Goal: Task Accomplishment & Management: Manage account settings

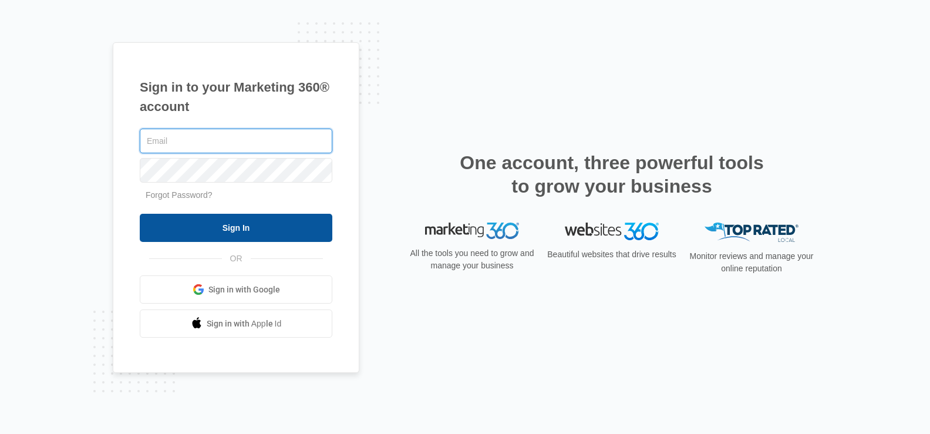
type input "[DOMAIN_NAME][EMAIL_ADDRESS][DOMAIN_NAME]"
click at [290, 223] on input "Sign In" at bounding box center [236, 228] width 193 height 28
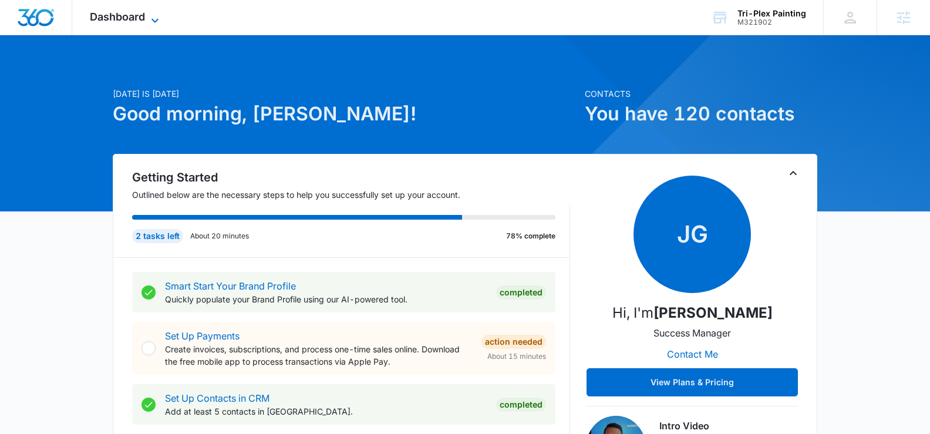
click at [136, 17] on span "Dashboard" at bounding box center [117, 17] width 55 height 12
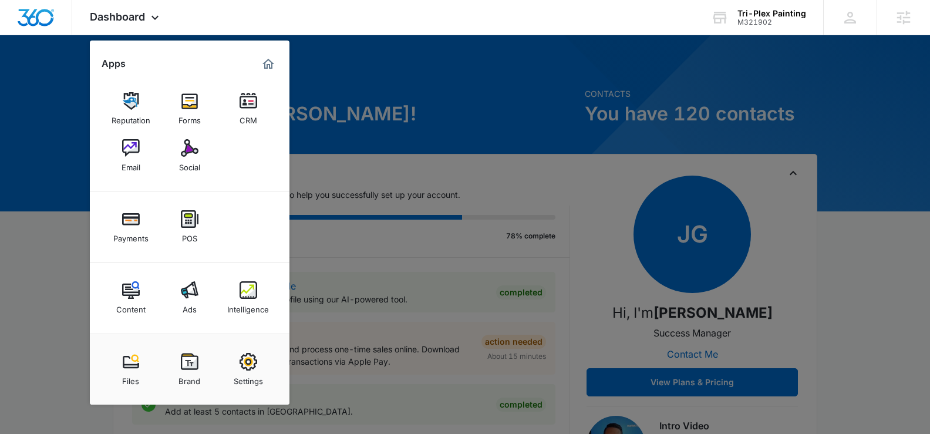
click at [115, 304] on link "Content" at bounding box center [131, 297] width 45 height 45
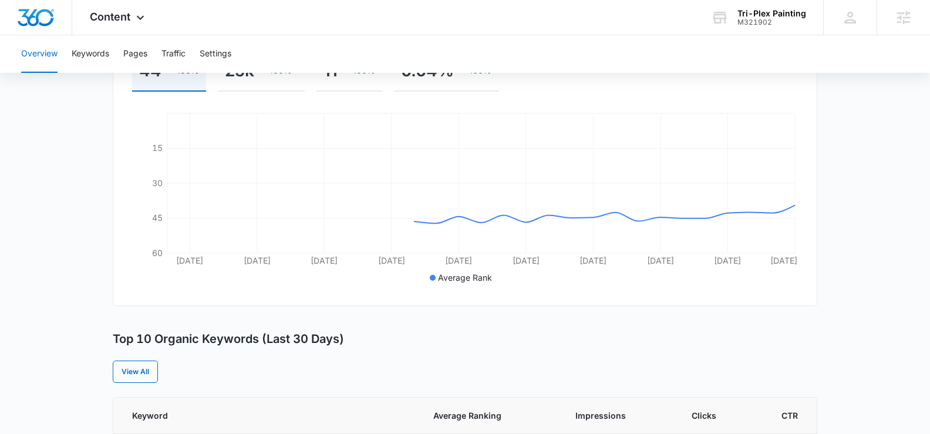
scroll to position [225, 0]
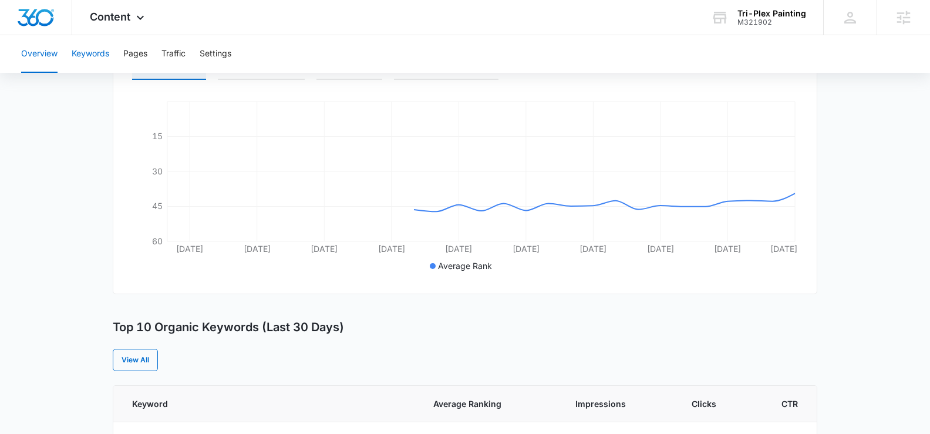
click at [87, 50] on button "Keywords" at bounding box center [91, 54] width 38 height 38
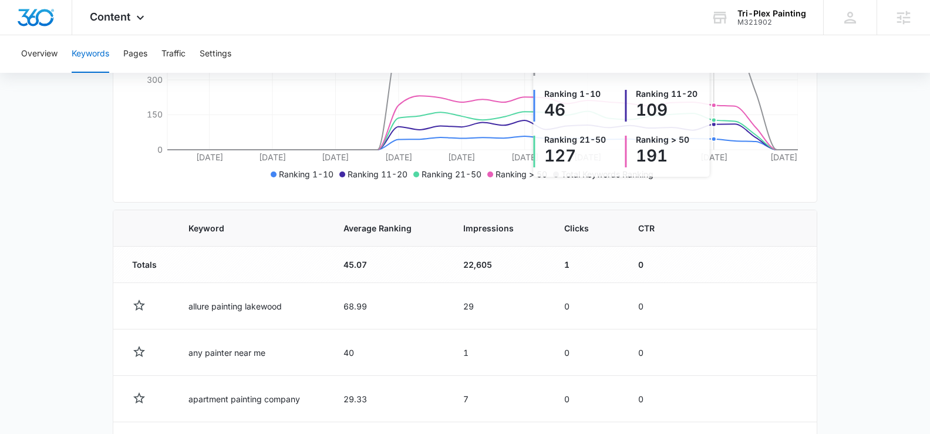
scroll to position [272, 0]
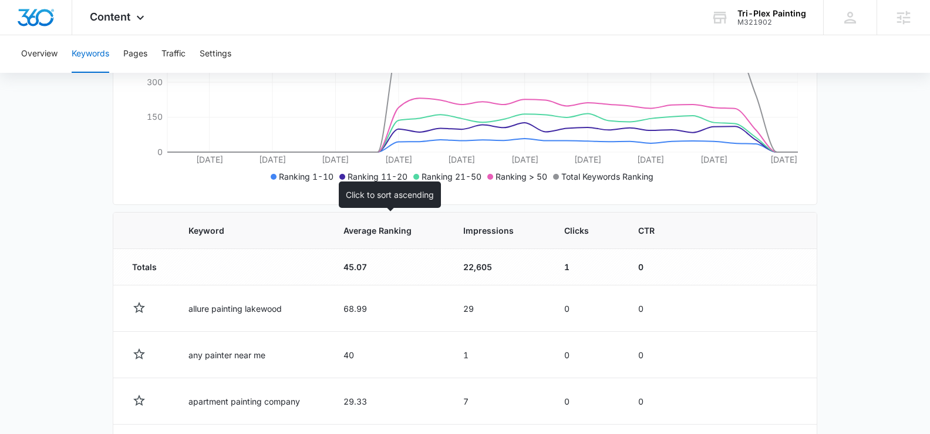
click at [394, 228] on span "Average Ranking" at bounding box center [380, 230] width 75 height 12
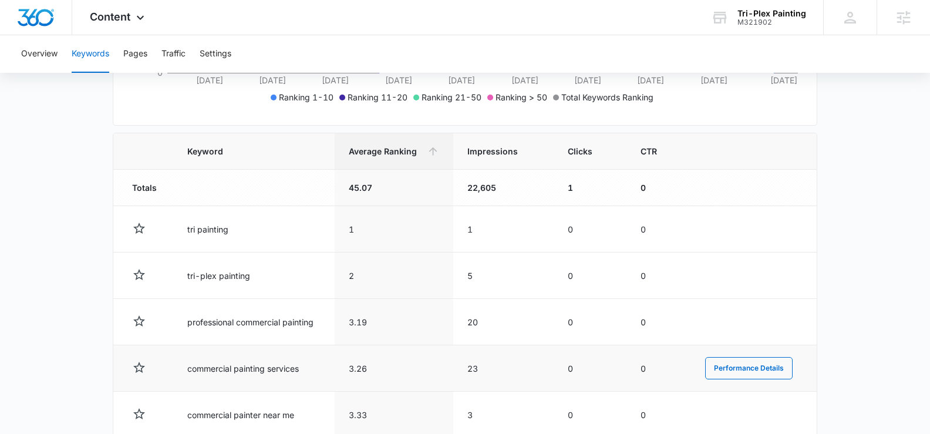
scroll to position [319, 0]
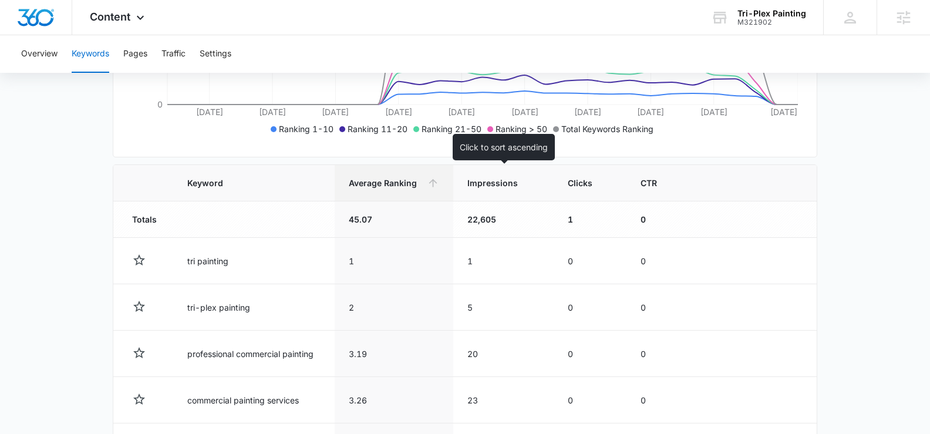
click at [494, 188] on span "Impressions" at bounding box center [494, 183] width 55 height 12
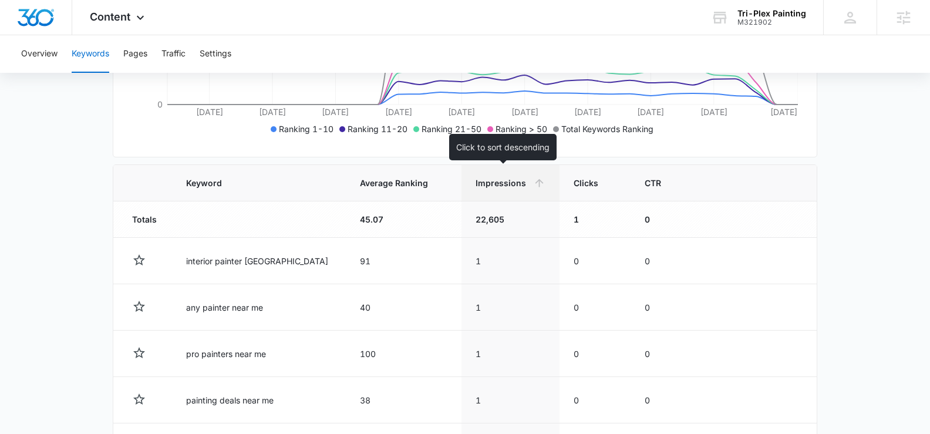
click at [491, 193] on th "Impressions" at bounding box center [509, 183] width 97 height 36
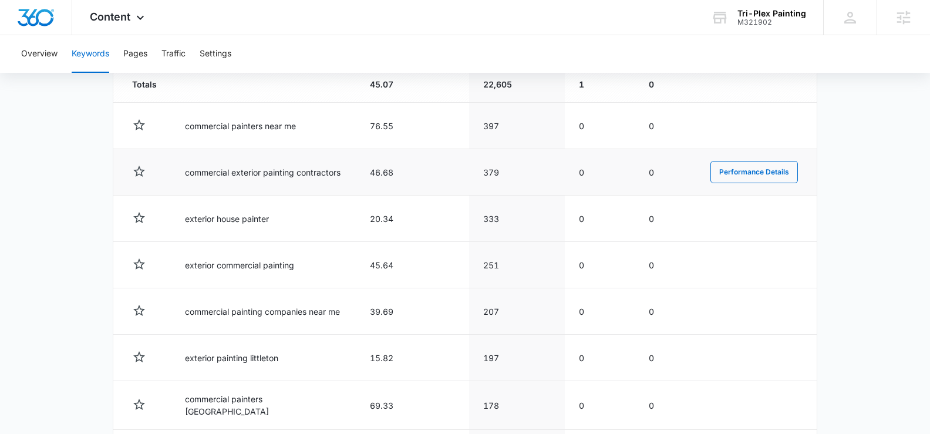
scroll to position [456, 0]
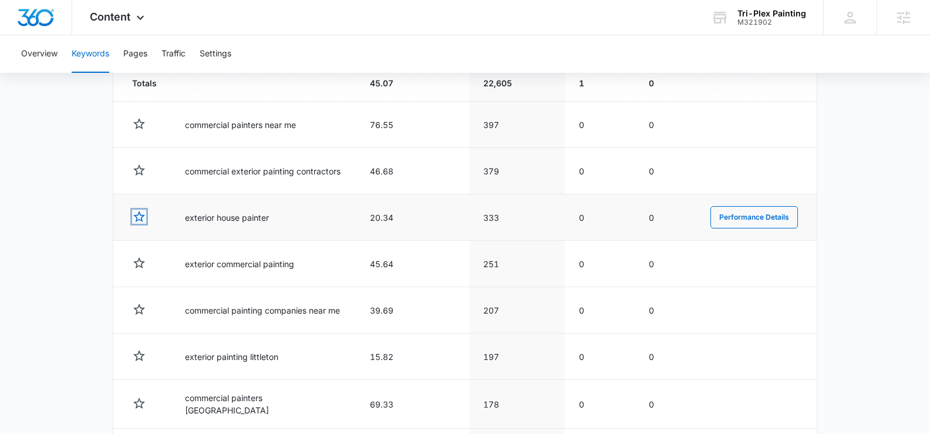
click at [144, 216] on icon "button" at bounding box center [139, 217] width 14 height 14
click at [141, 359] on icon "button" at bounding box center [139, 355] width 12 height 11
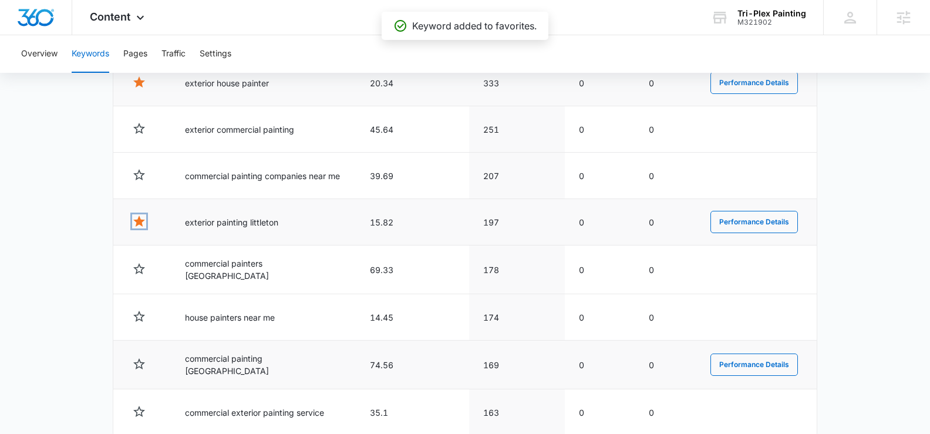
scroll to position [593, 0]
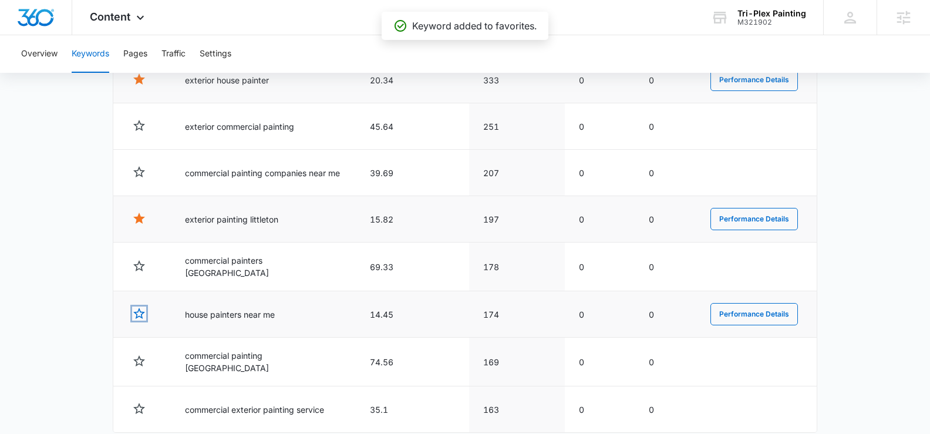
click at [141, 313] on icon "button" at bounding box center [139, 313] width 12 height 11
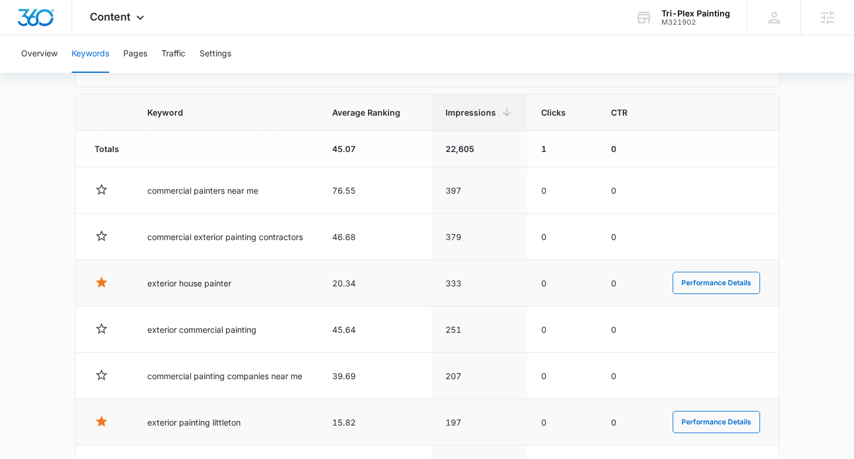
scroll to position [388, 0]
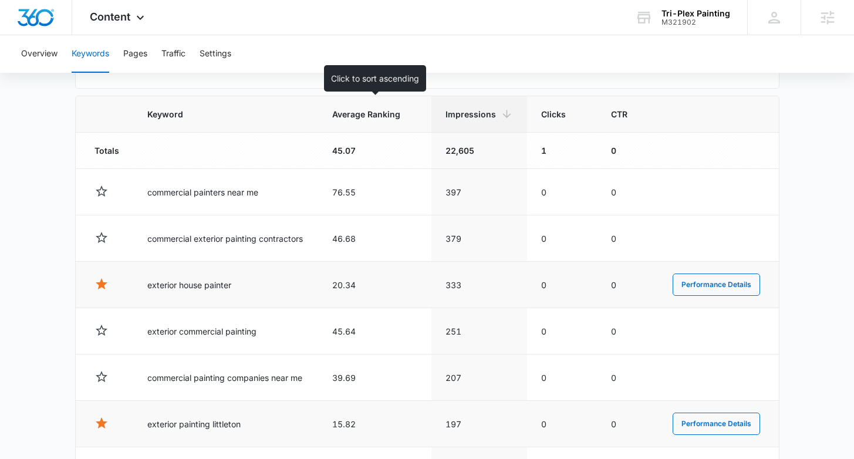
click at [360, 112] on span "Average Ranking" at bounding box center [366, 114] width 68 height 12
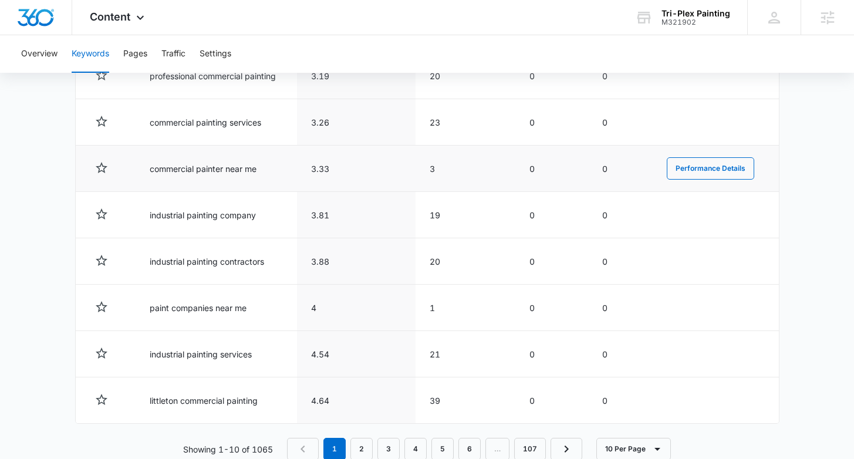
scroll to position [626, 0]
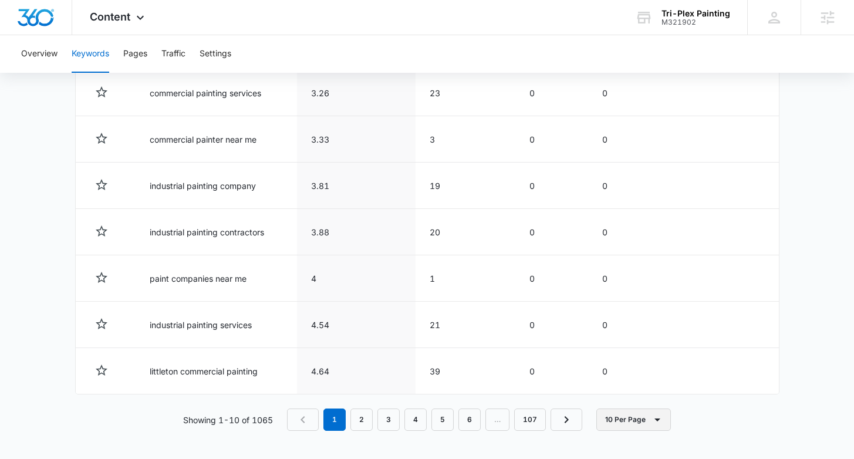
click at [656, 421] on icon "button" at bounding box center [658, 420] width 14 height 14
click at [646, 387] on div "100 Per Page" at bounding box center [638, 385] width 52 height 8
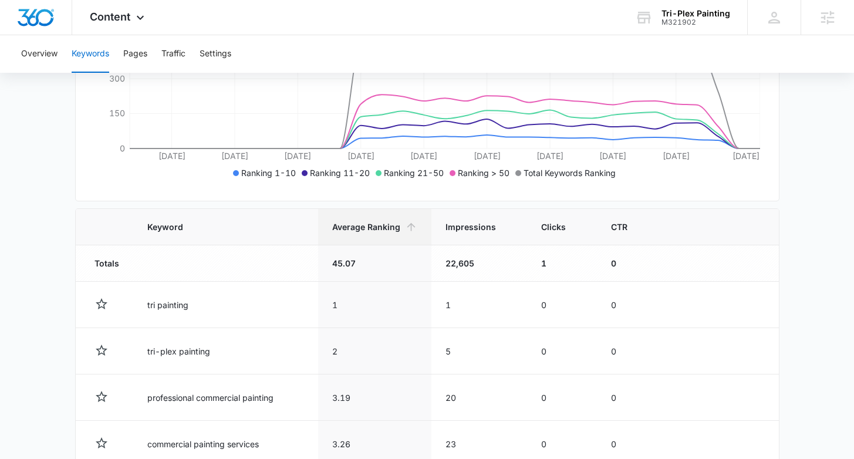
scroll to position [197, 0]
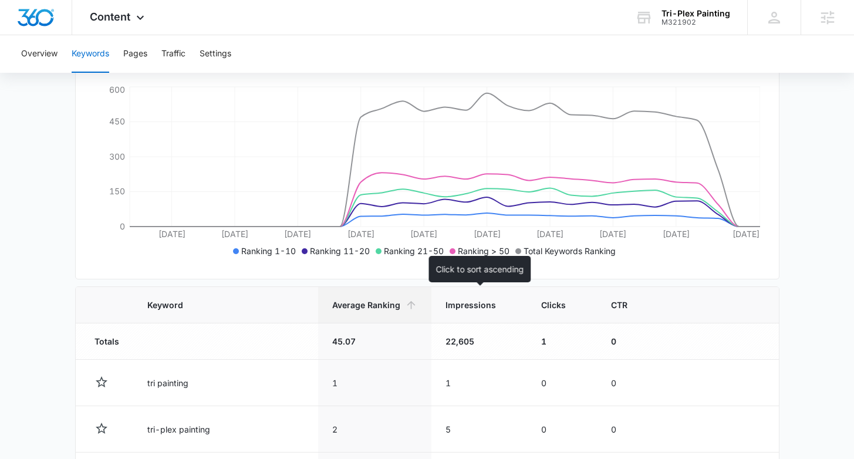
click at [494, 302] on span "Impressions" at bounding box center [471, 305] width 50 height 12
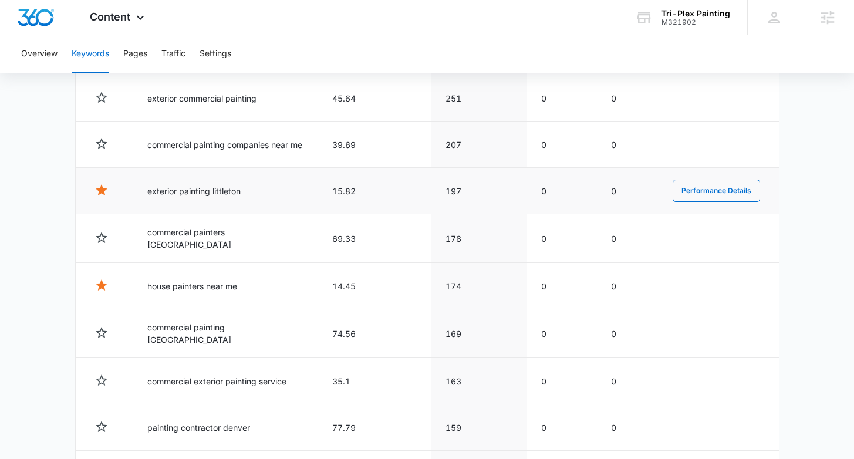
scroll to position [598, 0]
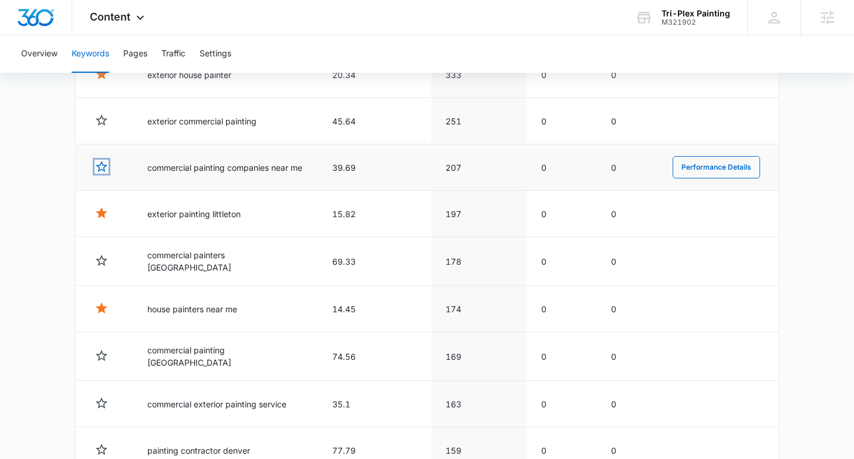
click at [99, 166] on icon "button" at bounding box center [102, 167] width 14 height 14
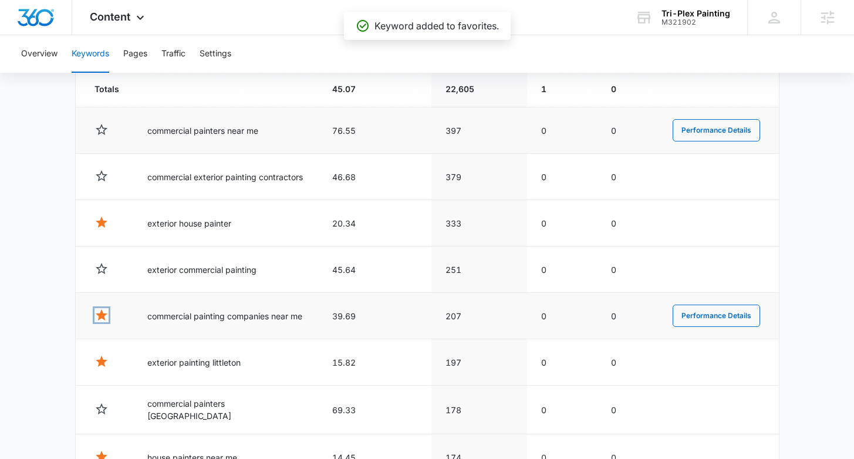
scroll to position [448, 0]
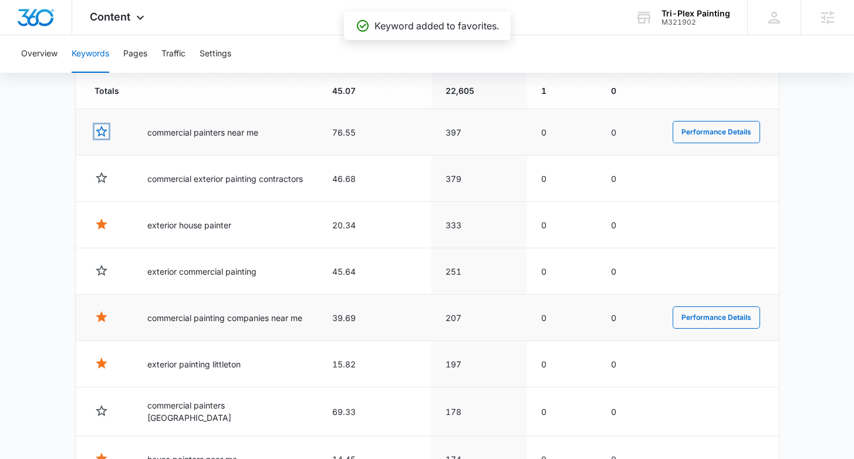
click at [95, 133] on icon "button" at bounding box center [102, 131] width 14 height 14
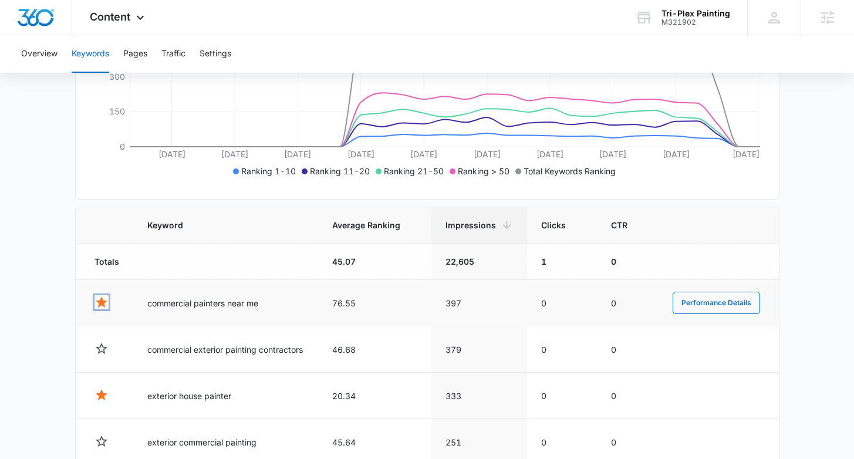
scroll to position [0, 0]
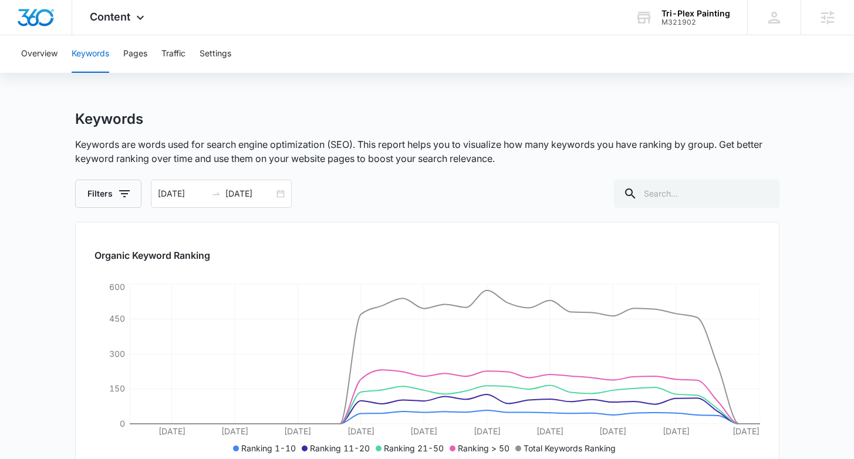
click at [356, 168] on div "Keywords Keywords are words used for search engine optimization (SEO). This rep…" at bounding box center [427, 158] width 705 height 97
click at [148, 14] on div "Content Apps Reputation Forms CRM Email Social Payments POS Content Ads Intelli…" at bounding box center [118, 17] width 93 height 35
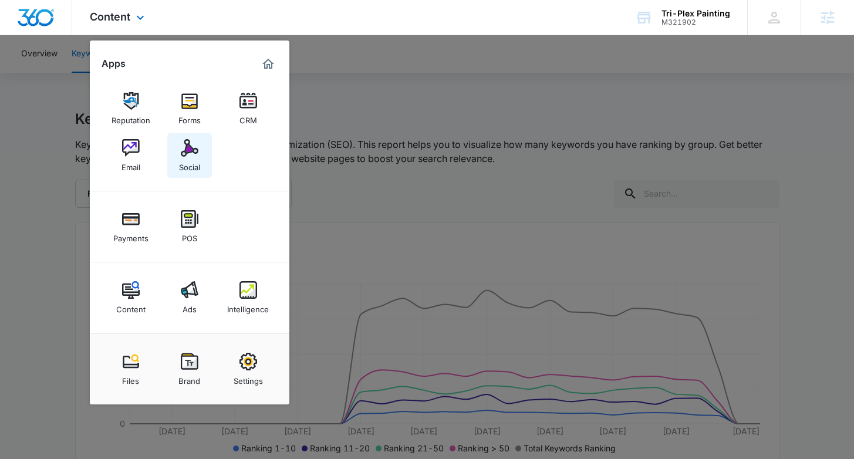
click at [194, 166] on div "Social" at bounding box center [189, 164] width 21 height 15
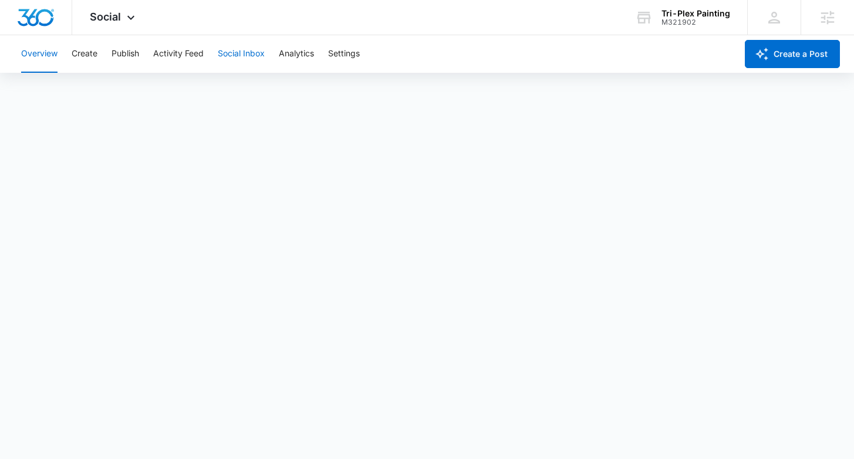
click at [232, 57] on button "Social Inbox" at bounding box center [241, 54] width 47 height 38
click at [305, 49] on button "Analytics" at bounding box center [296, 54] width 35 height 38
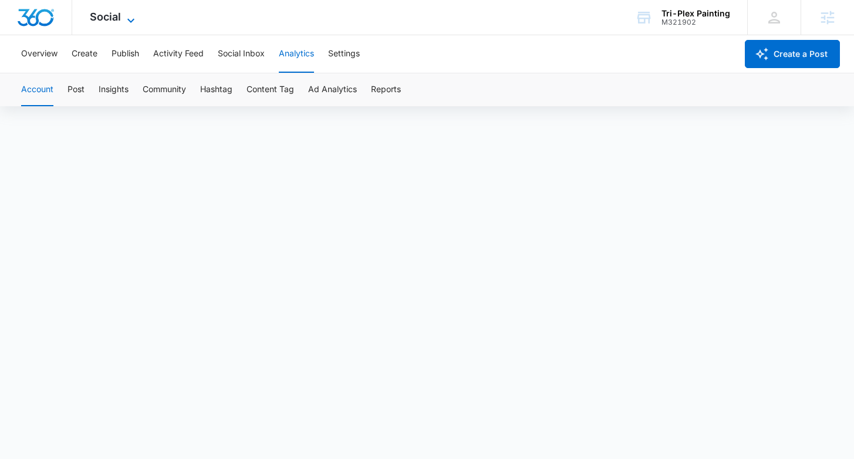
click at [124, 16] on icon at bounding box center [131, 21] width 14 height 14
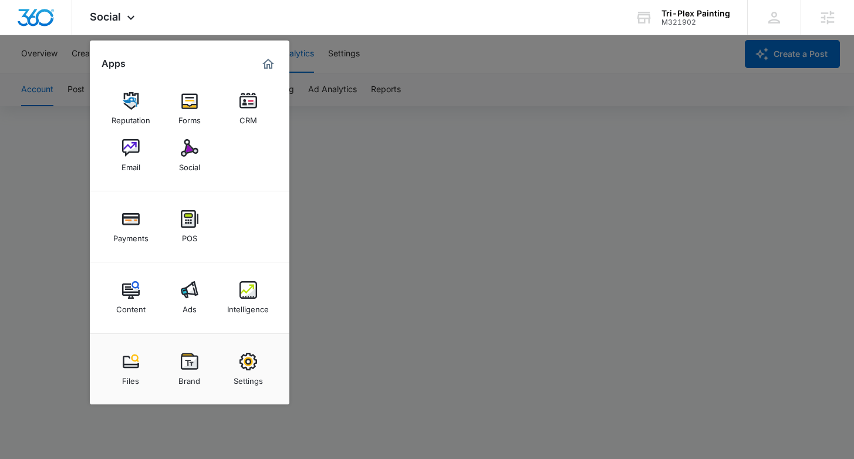
click at [504, 172] on div at bounding box center [427, 229] width 854 height 459
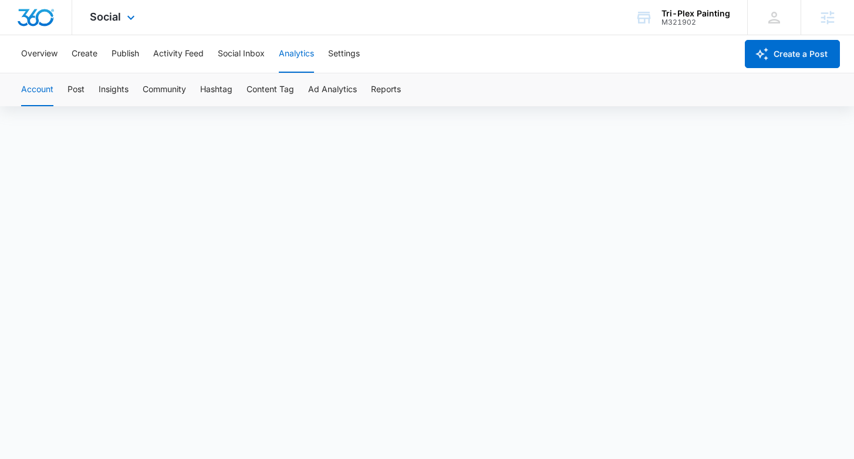
click at [122, 20] on div "Social Apps Reputation Forms CRM Email Social Payments POS Content Ads Intellig…" at bounding box center [113, 17] width 83 height 35
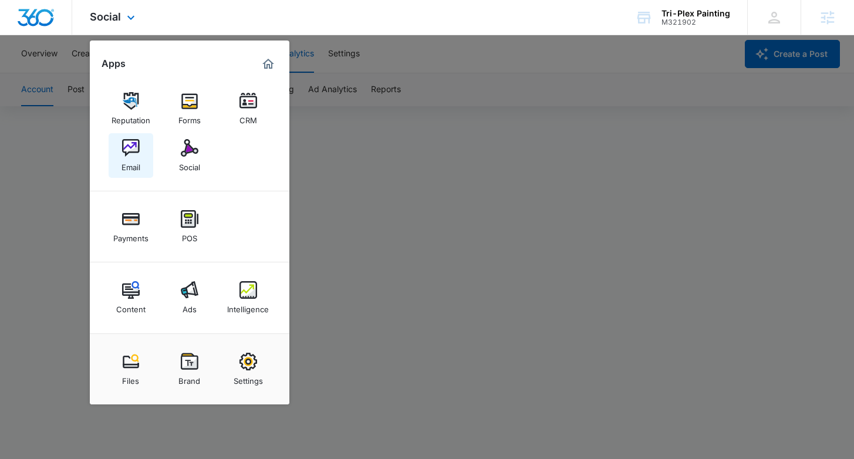
click at [132, 144] on img at bounding box center [131, 148] width 18 height 18
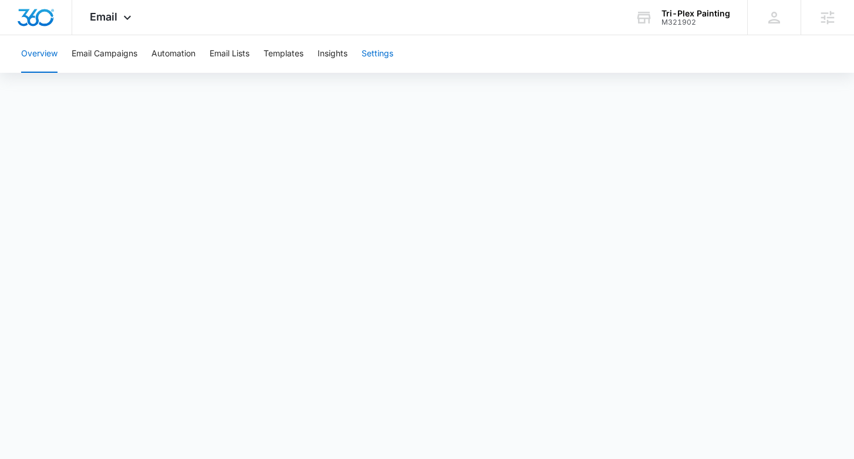
click at [390, 54] on button "Settings" at bounding box center [378, 54] width 32 height 38
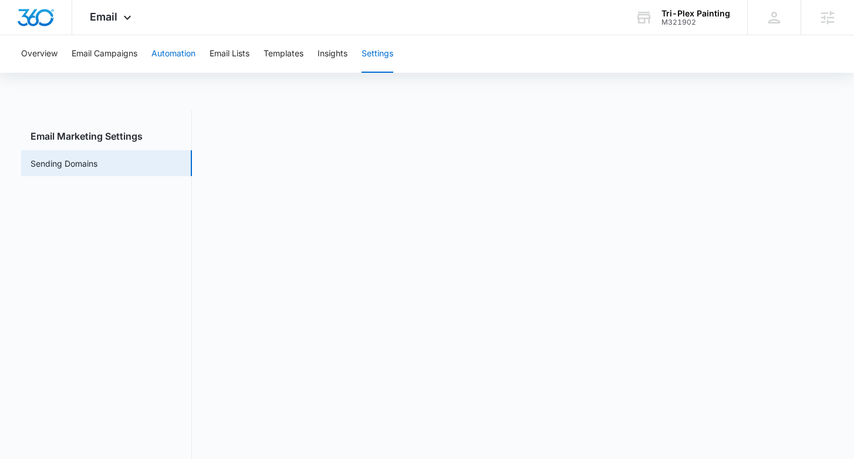
click at [174, 56] on button "Automation" at bounding box center [173, 54] width 44 height 38
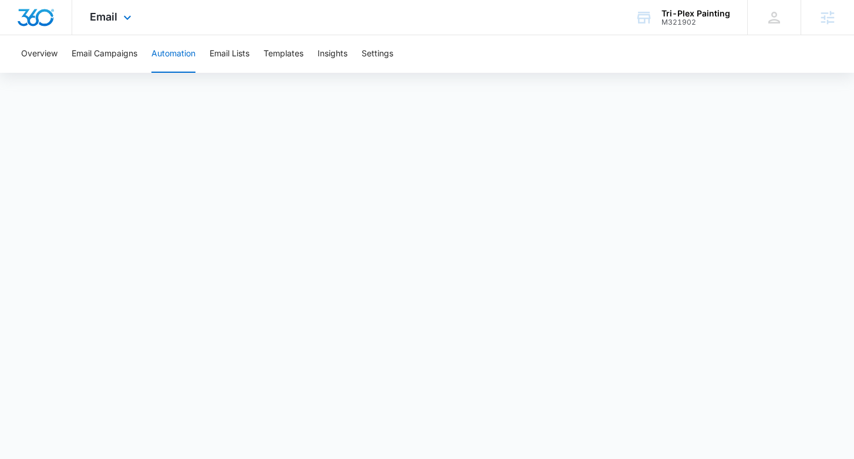
click at [92, 3] on div "Email Apps Reputation Forms CRM Email Social Payments POS Content Ads Intellige…" at bounding box center [112, 17] width 80 height 35
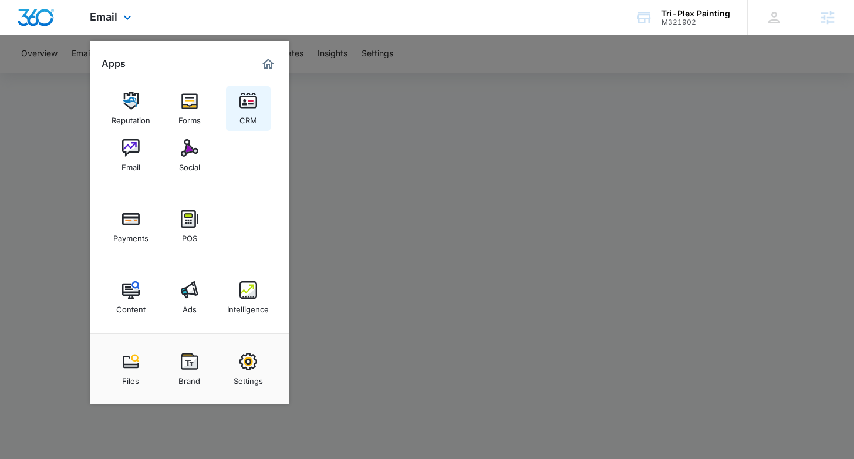
click at [252, 114] on div "CRM" at bounding box center [249, 117] width 18 height 15
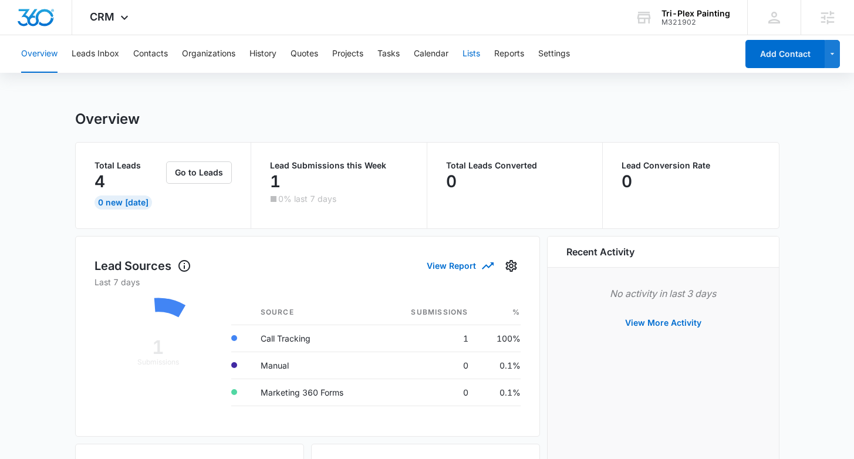
click at [476, 58] on button "Lists" at bounding box center [472, 54] width 18 height 38
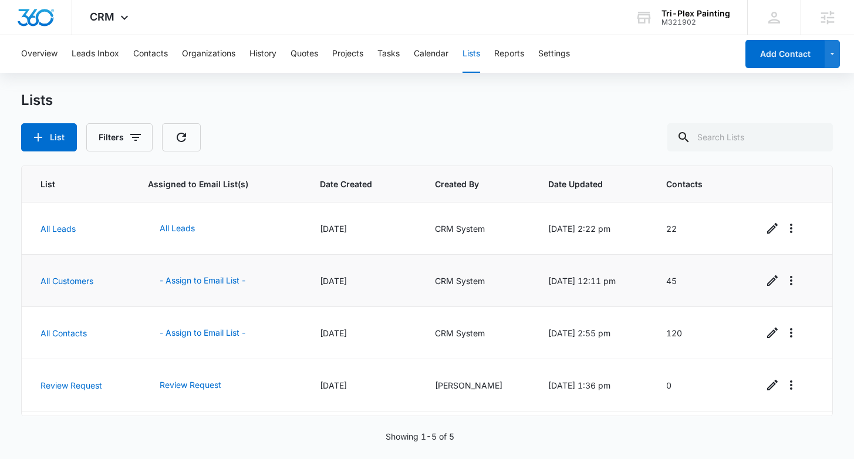
scroll to position [1, 0]
click at [218, 329] on button "- Assign to Email List -" at bounding box center [202, 332] width 109 height 28
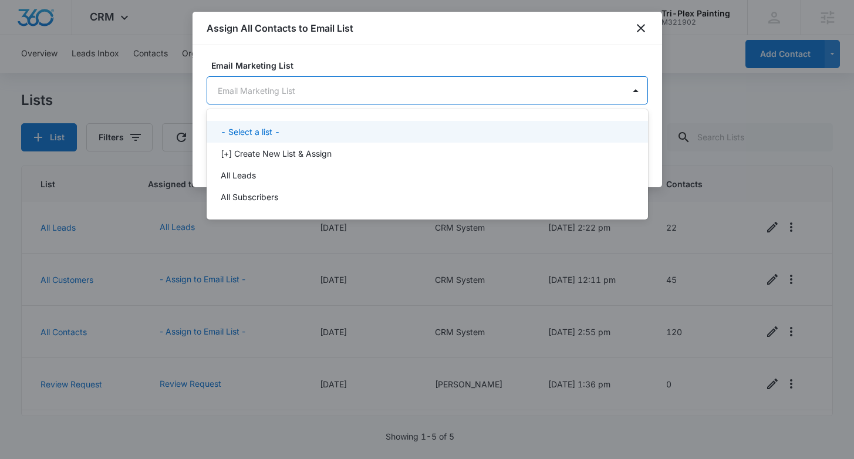
click at [564, 92] on body "CRM Apps Reputation Forms CRM Email Social Payments POS Content Ads Intelligenc…" at bounding box center [427, 229] width 854 height 459
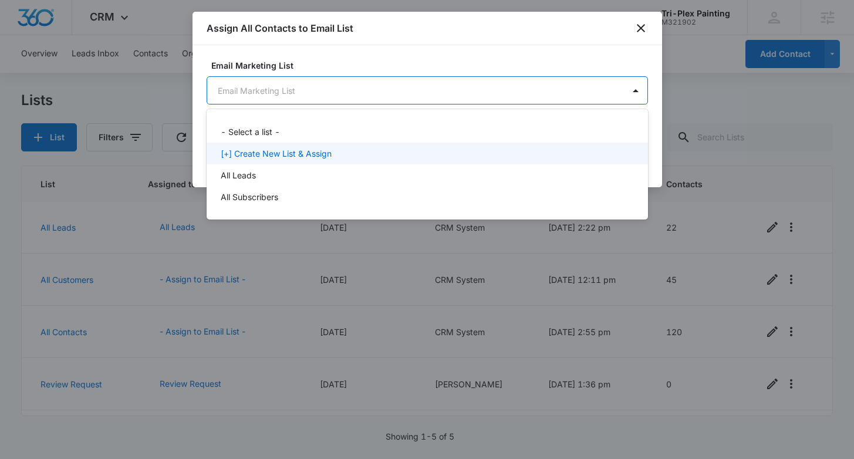
click at [255, 154] on p "[+] Create New List & Assign" at bounding box center [276, 153] width 111 height 12
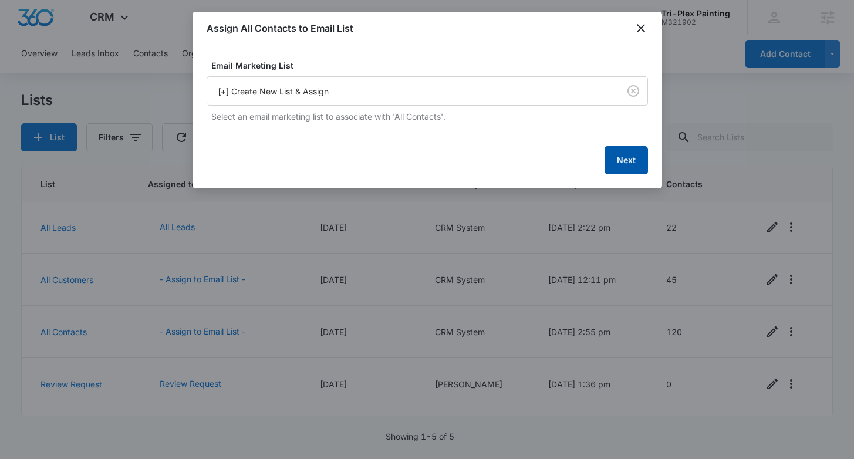
click at [627, 164] on button "Next" at bounding box center [626, 160] width 43 height 28
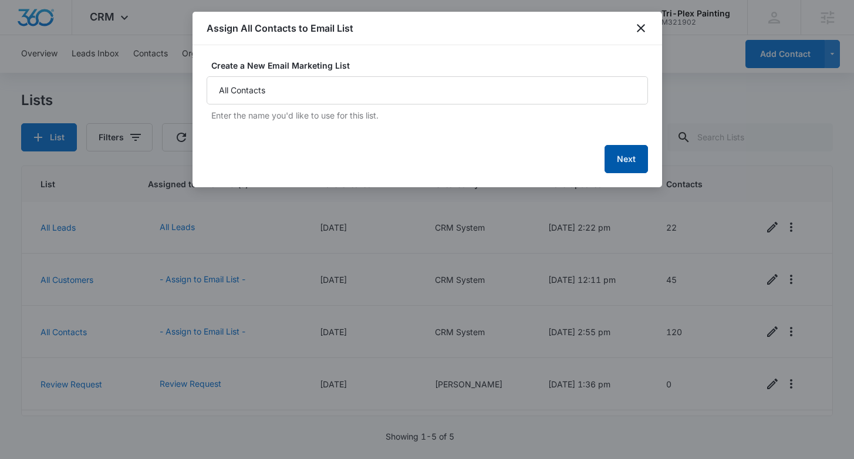
click at [627, 156] on button "Next" at bounding box center [626, 159] width 43 height 28
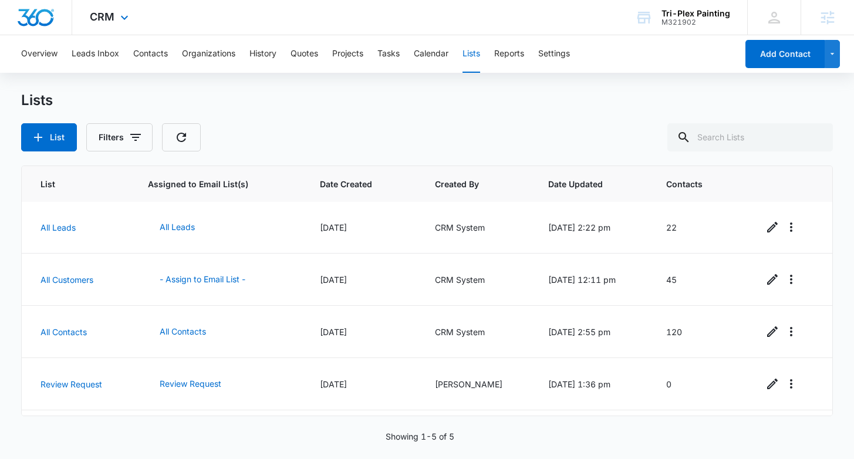
click at [113, 23] on div "CRM Apps Reputation Forms CRM Email Social Payments POS Content Ads Intelligenc…" at bounding box center [110, 17] width 77 height 35
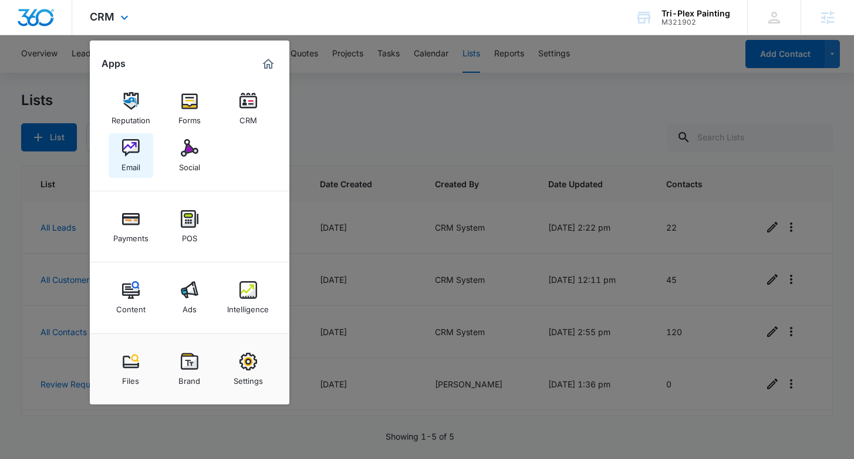
click at [144, 156] on link "Email" at bounding box center [131, 155] width 45 height 45
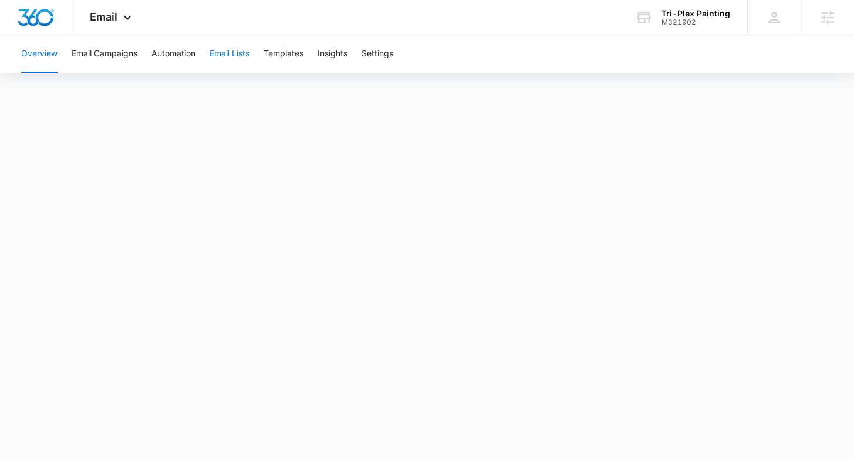
click at [250, 53] on button "Email Lists" at bounding box center [230, 54] width 40 height 38
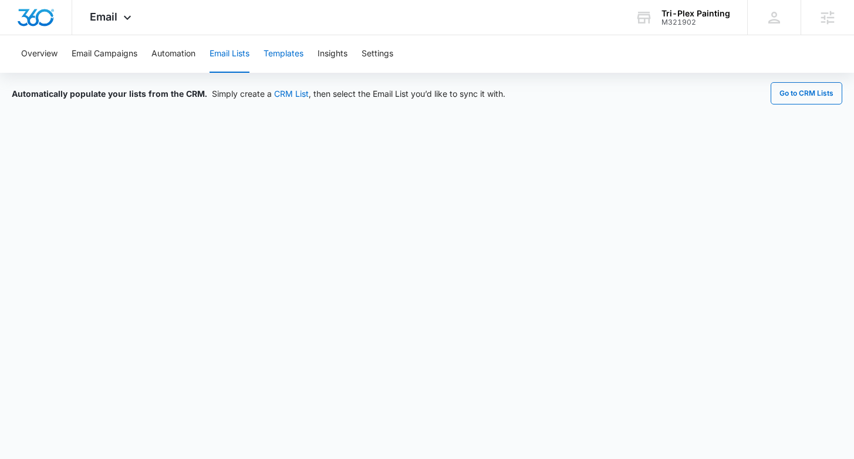
click at [288, 50] on button "Templates" at bounding box center [284, 54] width 40 height 38
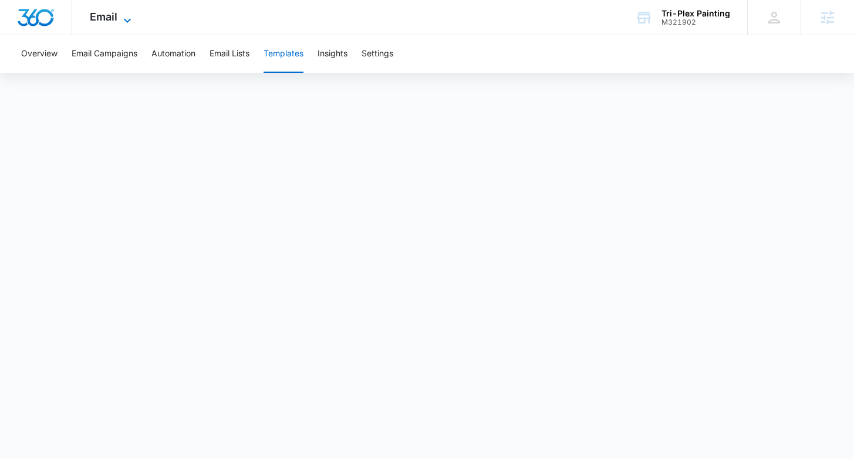
click at [122, 20] on icon at bounding box center [127, 21] width 14 height 14
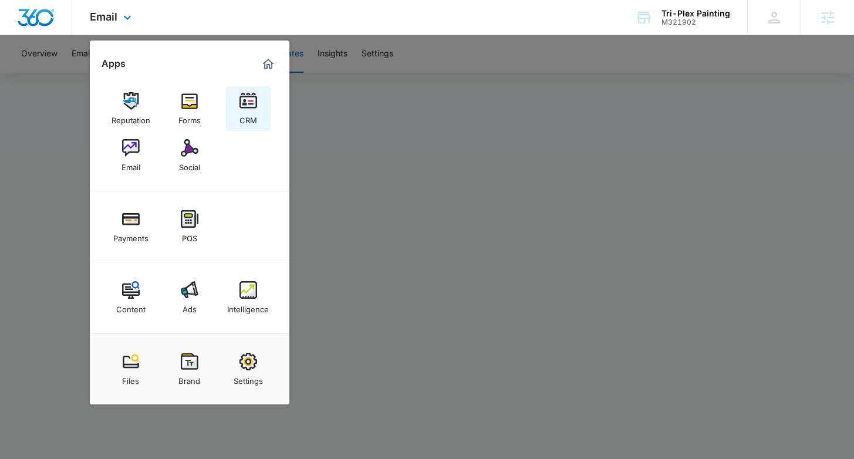
click at [253, 106] on img at bounding box center [249, 101] width 18 height 18
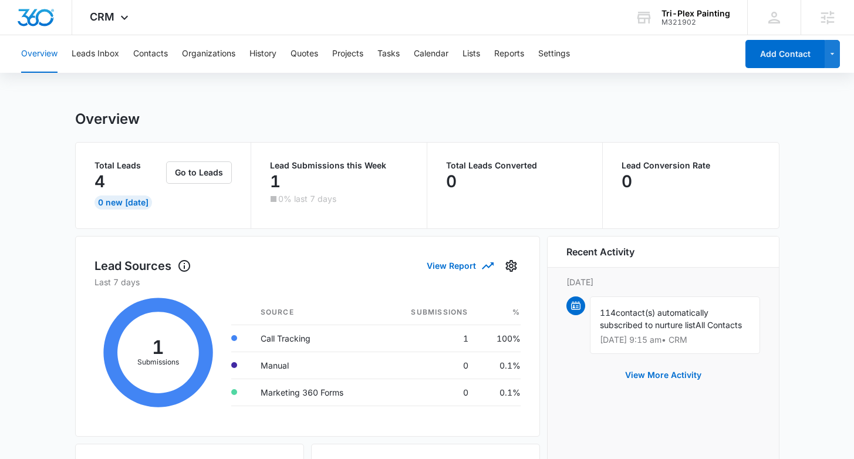
click at [169, 53] on div "Overview Leads Inbox Contacts Organizations History Quotes Projects Tasks Calen…" at bounding box center [375, 54] width 723 height 38
click at [154, 53] on button "Contacts" at bounding box center [150, 54] width 35 height 38
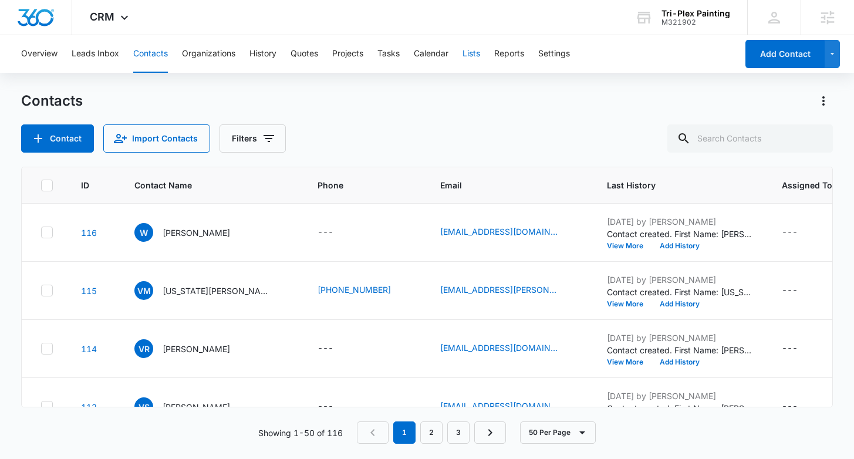
click at [478, 53] on button "Lists" at bounding box center [472, 54] width 18 height 38
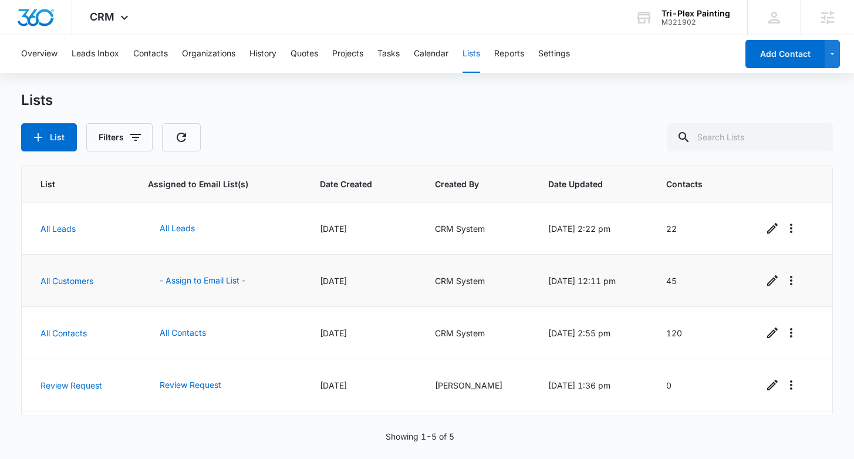
scroll to position [48, 0]
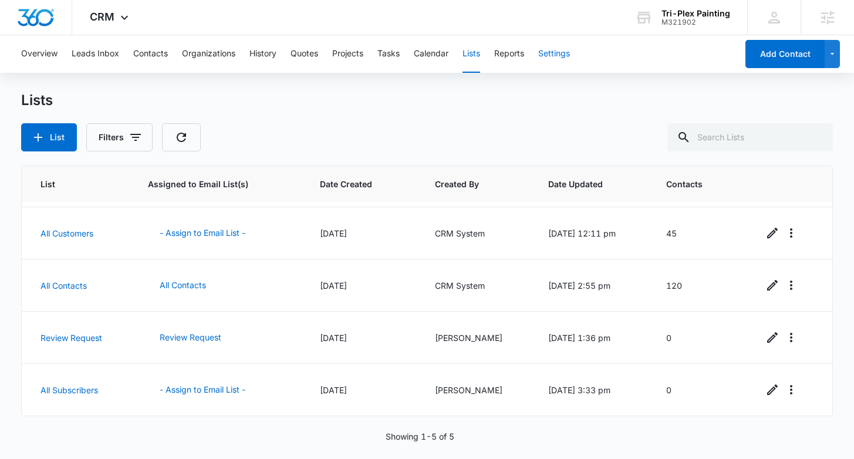
click at [566, 52] on button "Settings" at bounding box center [554, 54] width 32 height 38
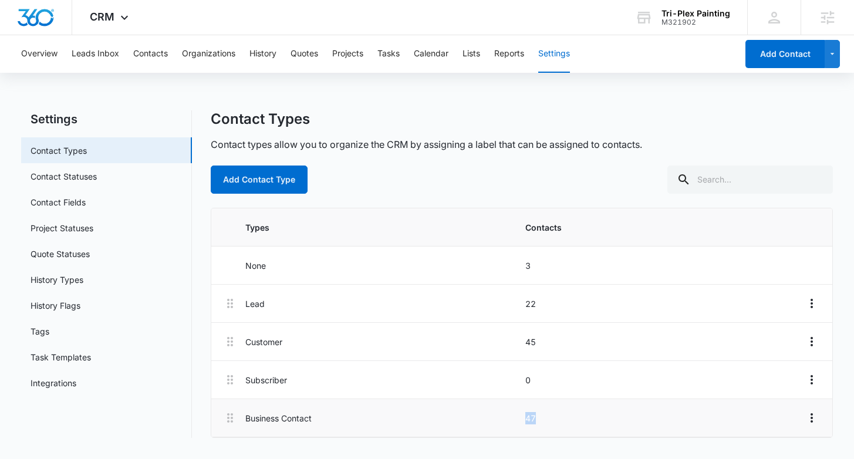
drag, startPoint x: 566, startPoint y: 426, endPoint x: 424, endPoint y: 421, distance: 141.6
click at [424, 421] on li "Business Contact 47" at bounding box center [521, 418] width 621 height 38
click at [427, 420] on p "Business Contact" at bounding box center [381, 418] width 273 height 12
click at [467, 58] on button "Lists" at bounding box center [472, 54] width 18 height 38
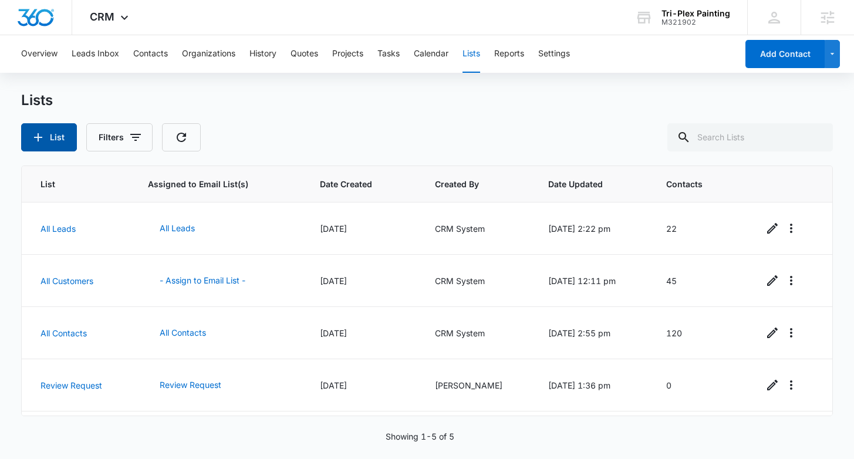
click at [68, 141] on button "List" at bounding box center [49, 137] width 56 height 28
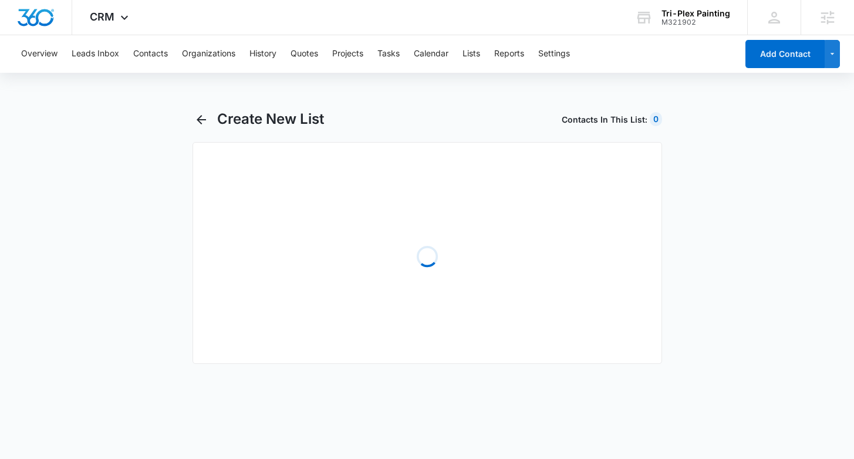
select select "31"
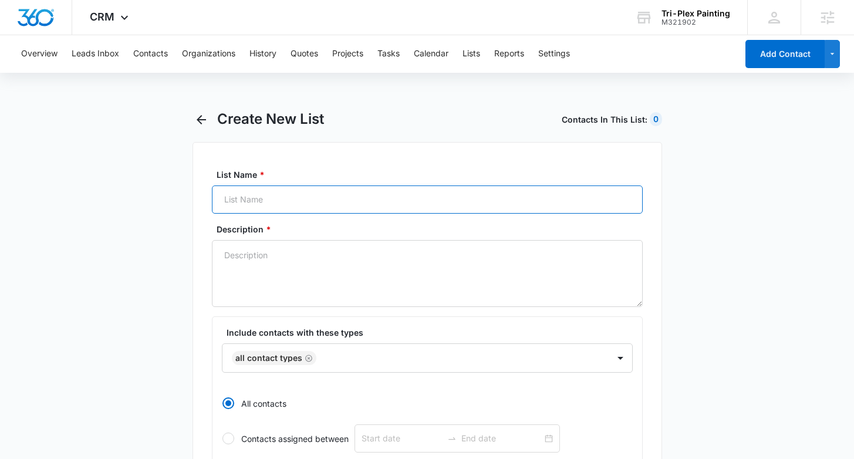
click at [365, 203] on input "List Name *" at bounding box center [427, 200] width 431 height 28
type input "Business Contacts"
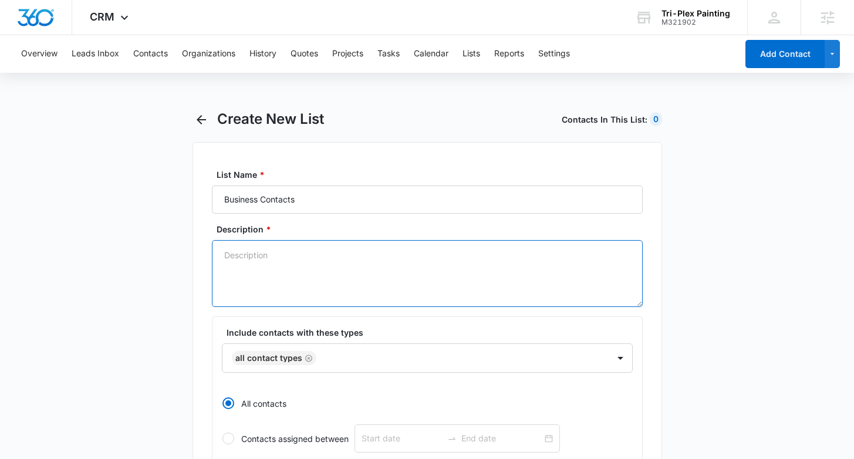
click at [319, 269] on textarea "Description *" at bounding box center [427, 273] width 431 height 67
click at [305, 355] on icon "Remove All Contact Types" at bounding box center [309, 358] width 8 height 9
type textarea "Business Contacts"
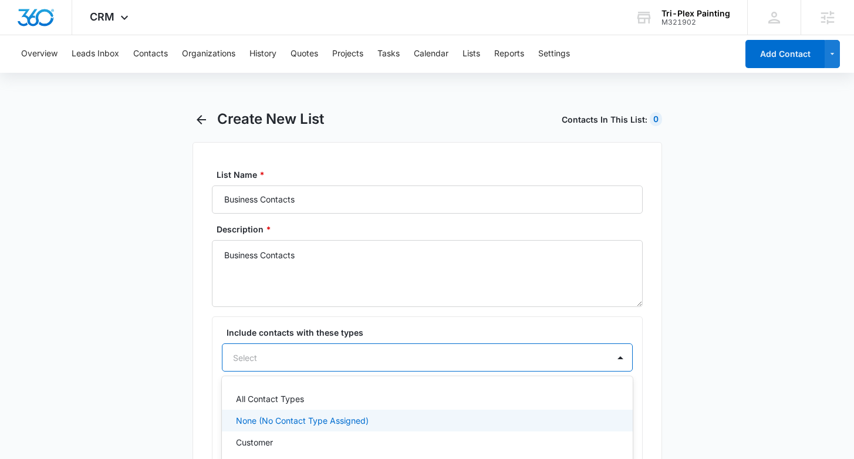
click at [628, 361] on div "None (No Contact Type Assigned), 2 of 6. 6 results available. Use Up and Down t…" at bounding box center [427, 357] width 411 height 28
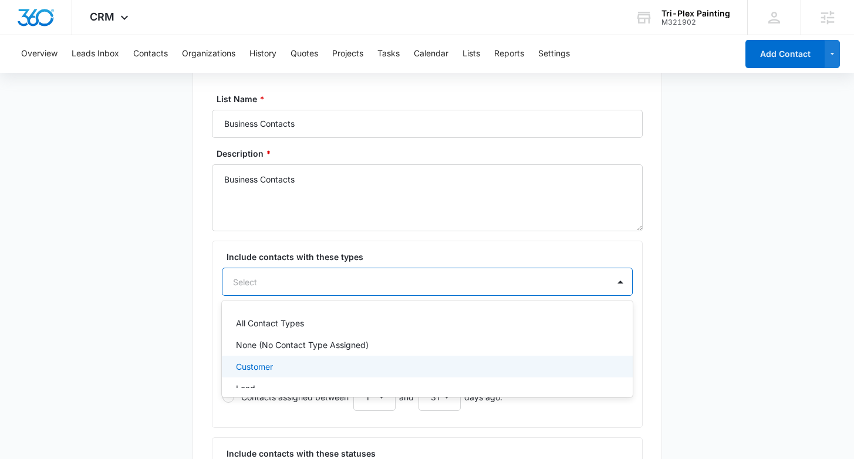
scroll to position [57, 0]
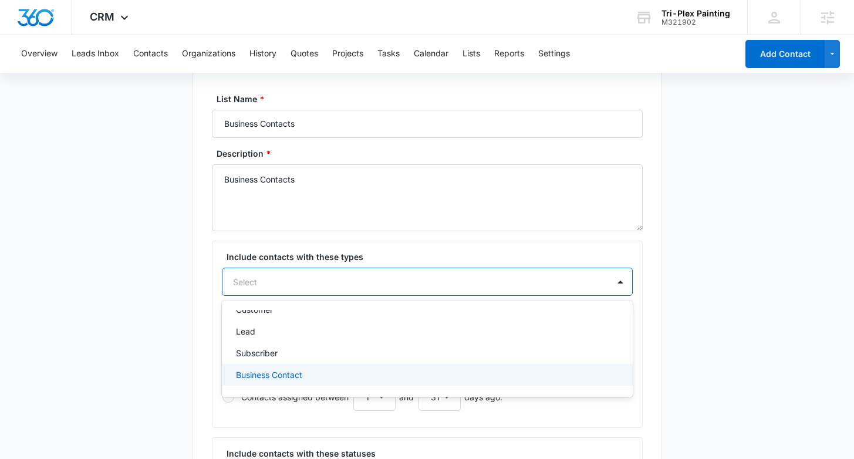
click at [419, 385] on div "Business Contact" at bounding box center [427, 375] width 411 height 22
click at [124, 349] on main "Create New List Contacts In This List : 120 List Name * Business Contacts Descr…" at bounding box center [427, 446] width 854 height 823
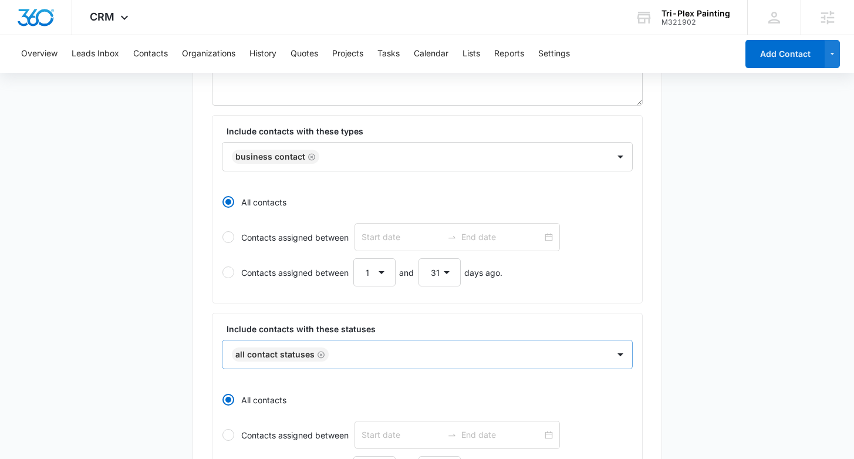
scroll to position [302, 0]
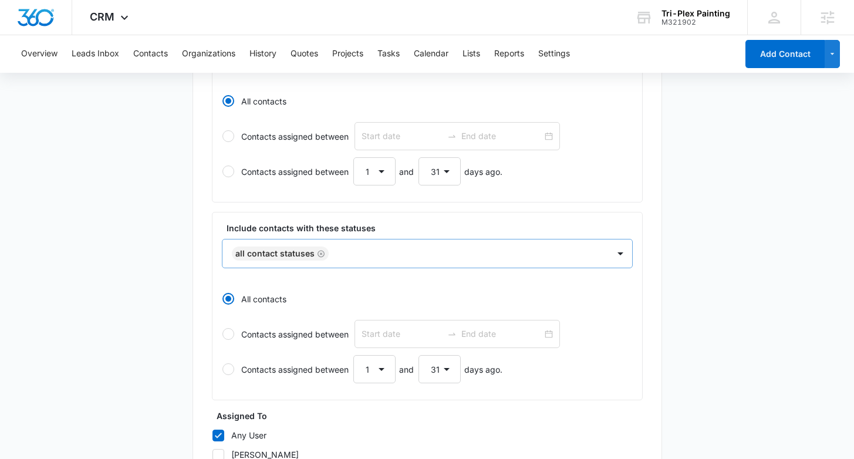
click at [322, 251] on icon "Remove All Contact Statuses" at bounding box center [321, 254] width 8 height 9
type input "business"
click at [326, 255] on div at bounding box center [413, 253] width 360 height 15
click at [624, 258] on div at bounding box center [620, 253] width 19 height 19
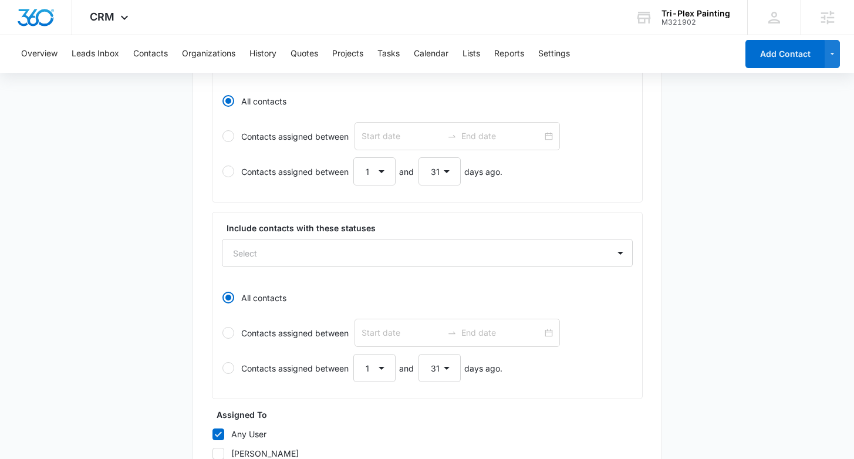
drag, startPoint x: 346, startPoint y: 215, endPoint x: 361, endPoint y: 241, distance: 30.5
click at [343, 216] on div "Include contacts with these statuses Select All contacts Contacts assigned betw…" at bounding box center [427, 305] width 431 height 187
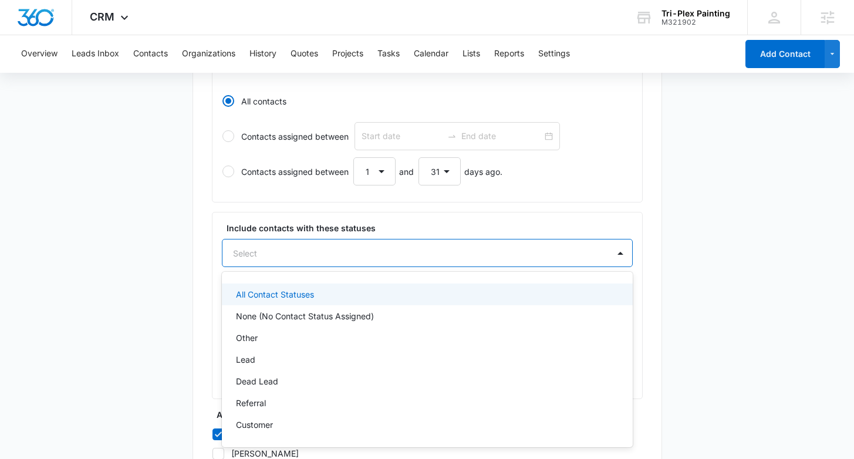
click at [402, 261] on div "Select" at bounding box center [416, 253] width 386 height 26
drag, startPoint x: 343, startPoint y: 288, endPoint x: 360, endPoint y: 272, distance: 22.8
click at [343, 288] on div "All Contact Statuses" at bounding box center [426, 294] width 380 height 12
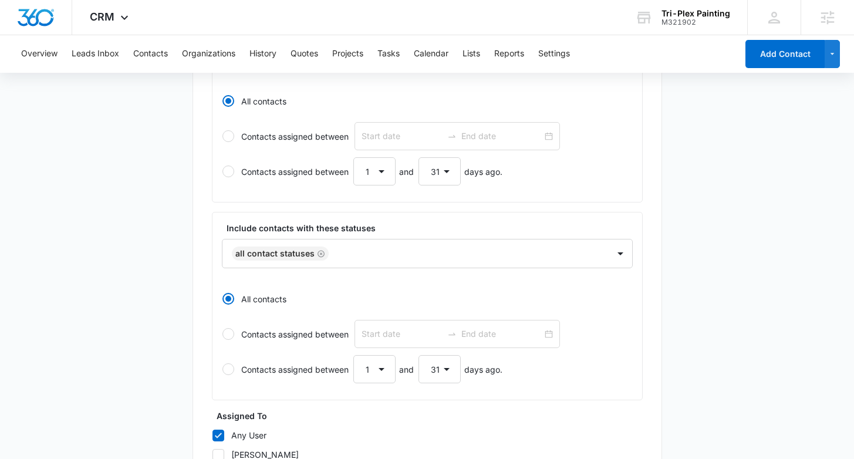
drag, startPoint x: 284, startPoint y: 201, endPoint x: 316, endPoint y: 214, distance: 34.8
click at [284, 201] on div "Include contacts with these types Business Contact All contacts Contacts assign…" at bounding box center [427, 108] width 431 height 188
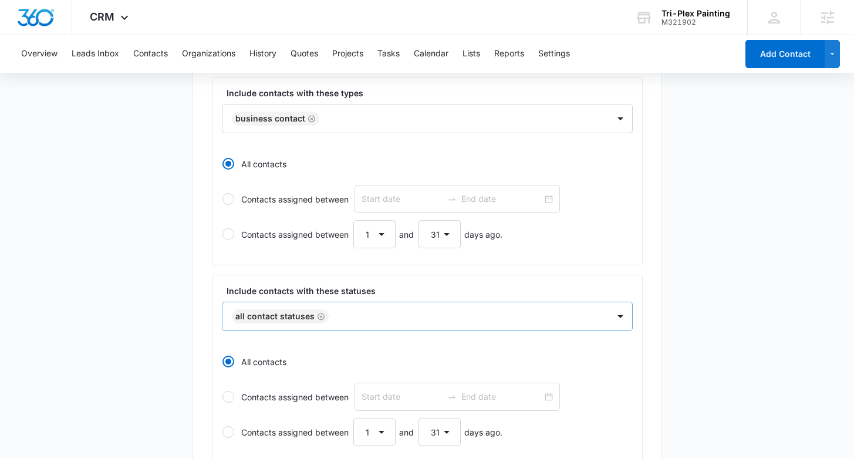
scroll to position [474, 0]
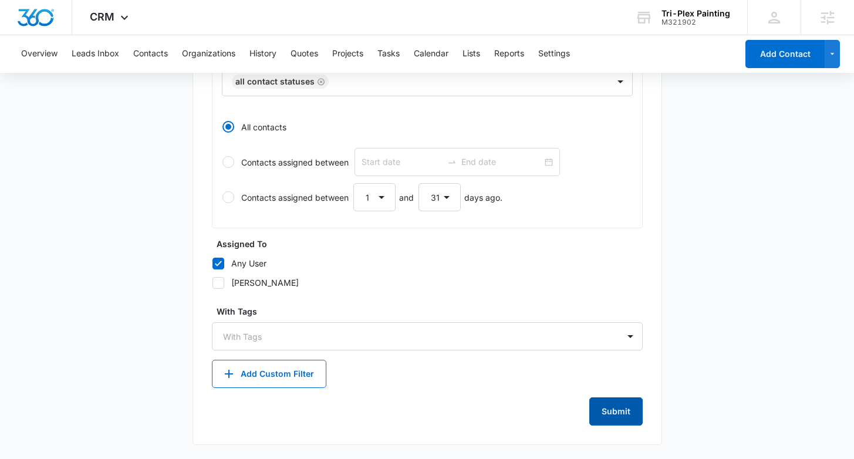
click at [632, 413] on button "Submit" at bounding box center [615, 411] width 53 height 28
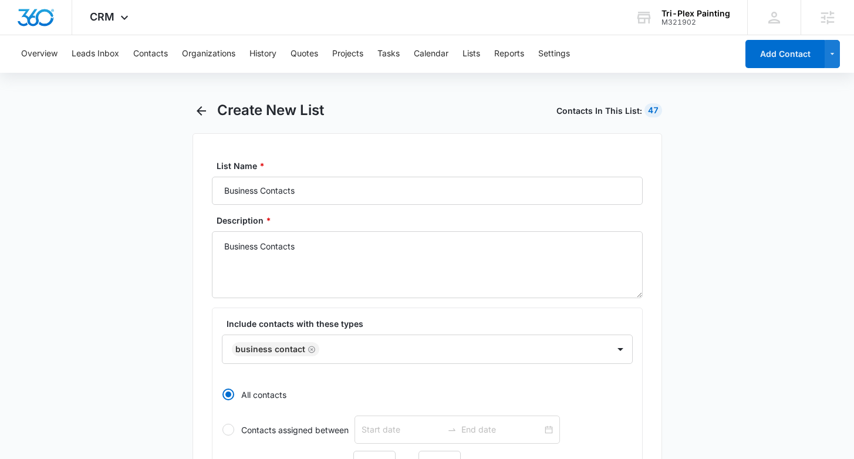
scroll to position [0, 0]
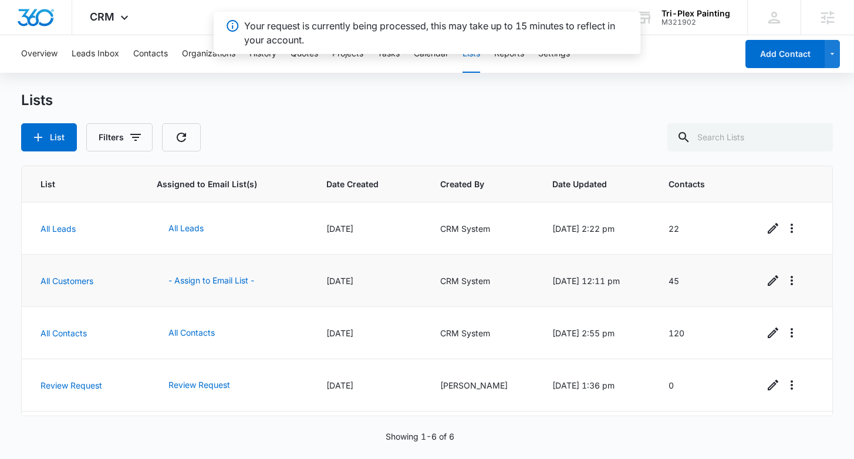
scroll to position [100, 0]
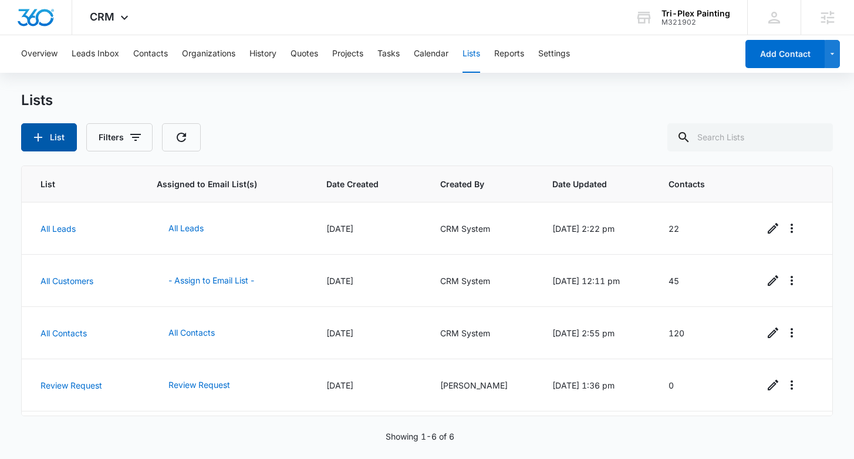
click at [58, 143] on button "List" at bounding box center [49, 137] width 56 height 28
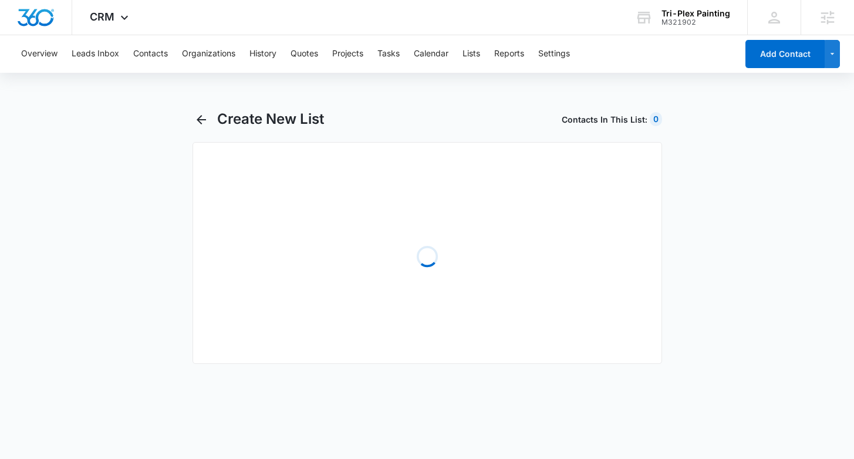
select select "31"
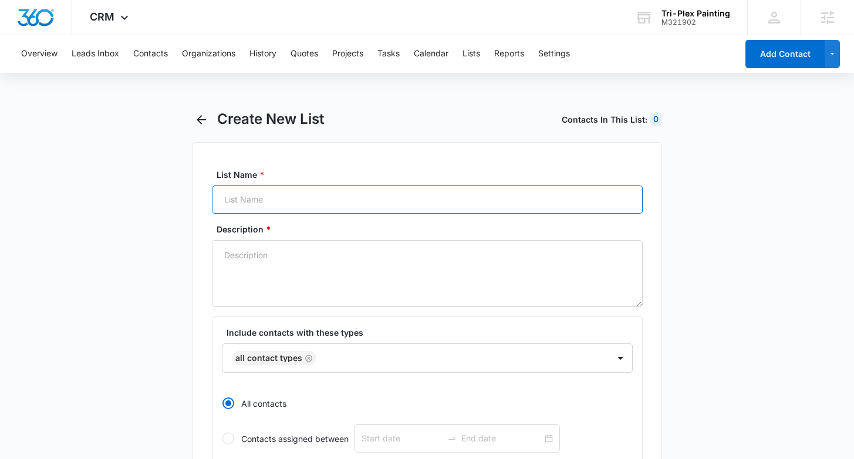
click at [321, 198] on input "List Name *" at bounding box center [427, 200] width 431 height 28
type input "Email Contact List"
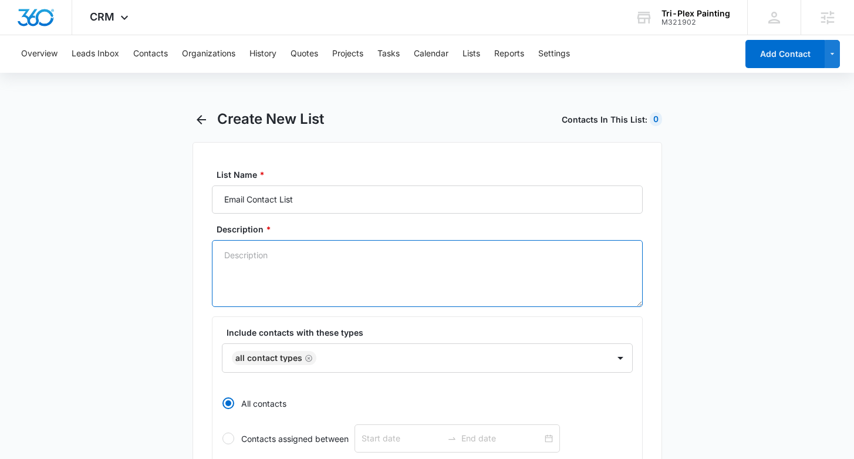
click at [285, 248] on textarea "Description *" at bounding box center [427, 273] width 431 height 67
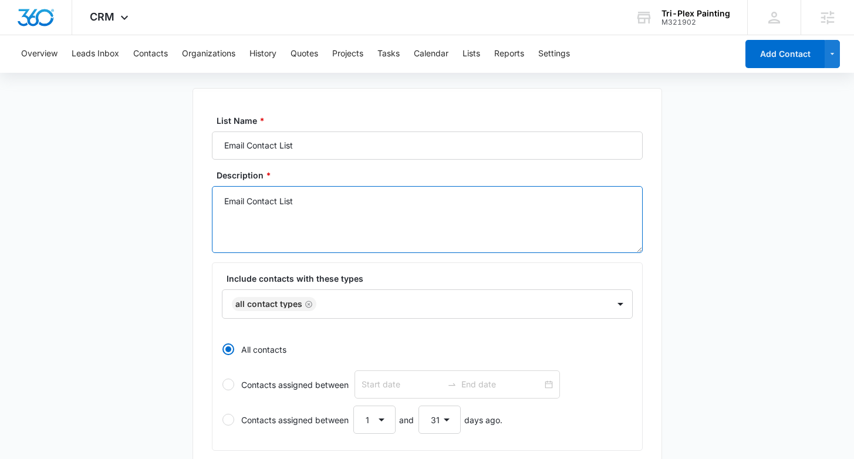
scroll to position [62, 0]
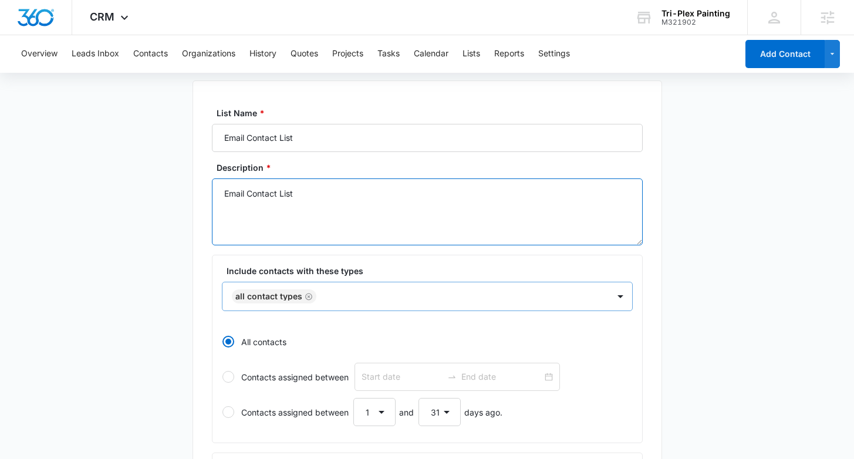
type textarea "Email Contact List"
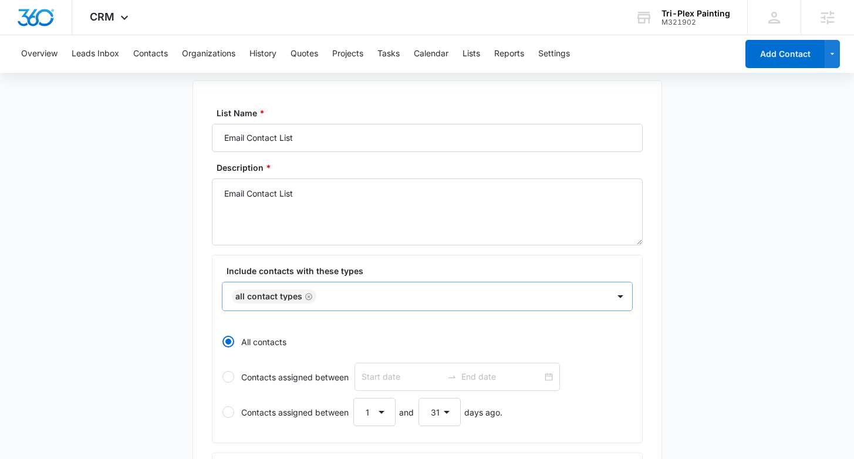
click at [581, 298] on div "All Contact Types" at bounding box center [427, 296] width 411 height 29
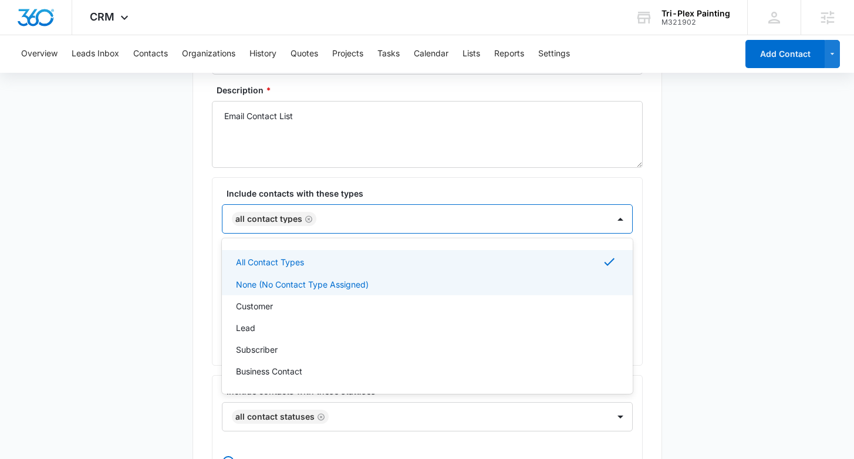
scroll to position [154, 0]
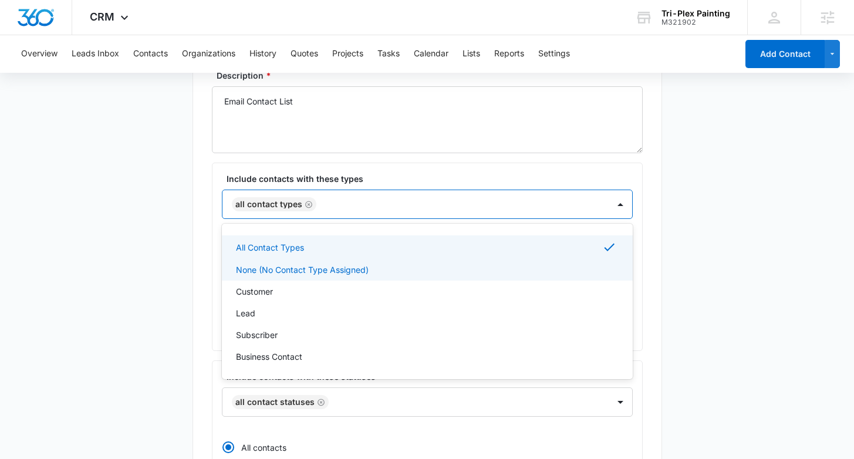
click at [281, 272] on p "None (No Contact Type Assigned)" at bounding box center [302, 270] width 133 height 12
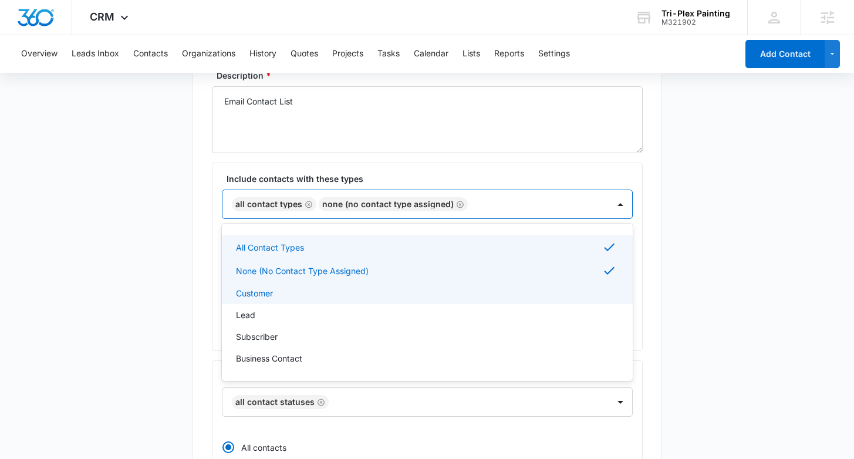
click at [259, 295] on p "Customer" at bounding box center [254, 293] width 37 height 12
click at [306, 204] on icon "Remove All Contact Types" at bounding box center [308, 204] width 7 height 7
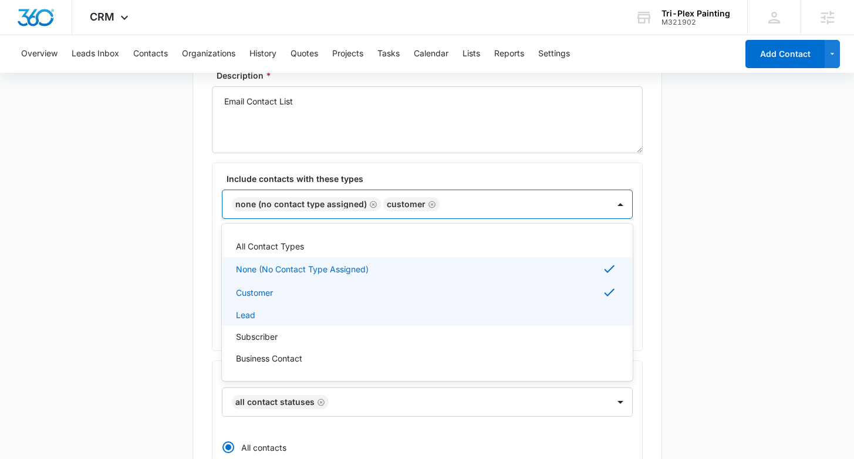
click at [281, 315] on div "Lead" at bounding box center [426, 315] width 380 height 12
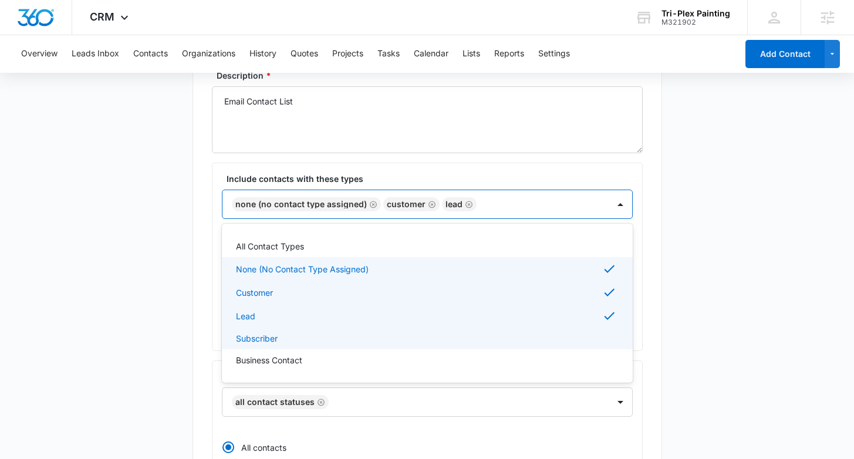
click at [267, 337] on p "Subscriber" at bounding box center [257, 338] width 42 height 12
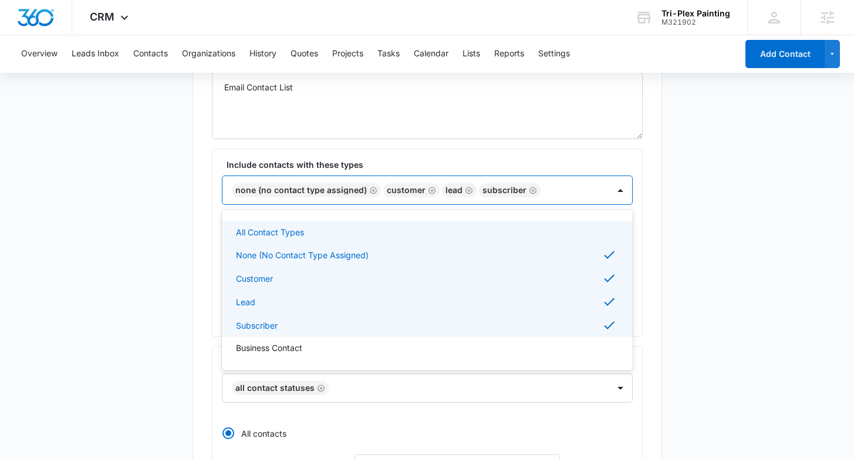
click at [167, 266] on main "Create New List Contacts In This List : 52 List Name * Email Contact List Descr…" at bounding box center [427, 353] width 854 height 823
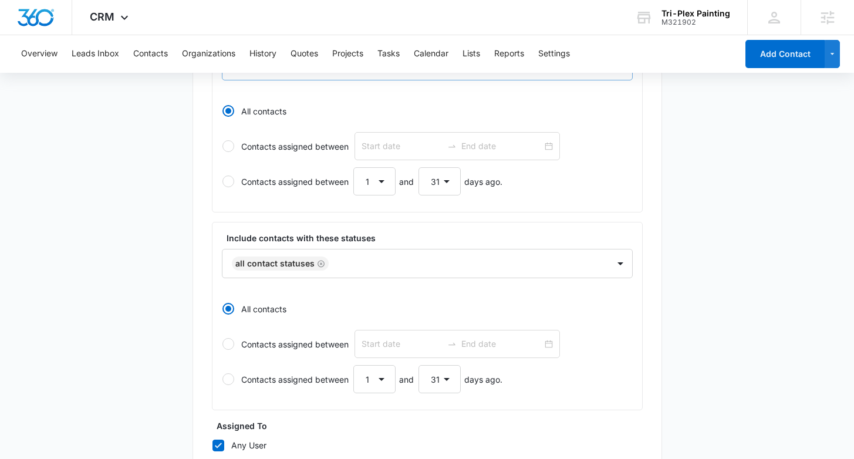
scroll to position [474, 0]
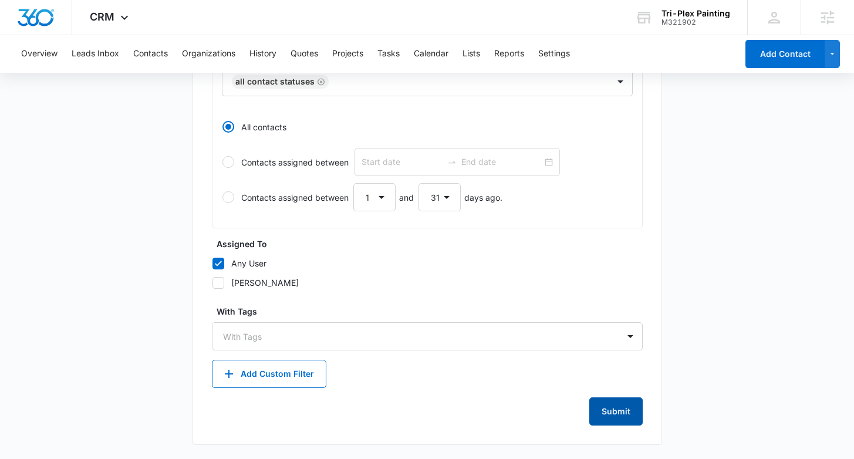
click at [610, 417] on button "Submit" at bounding box center [615, 411] width 53 height 28
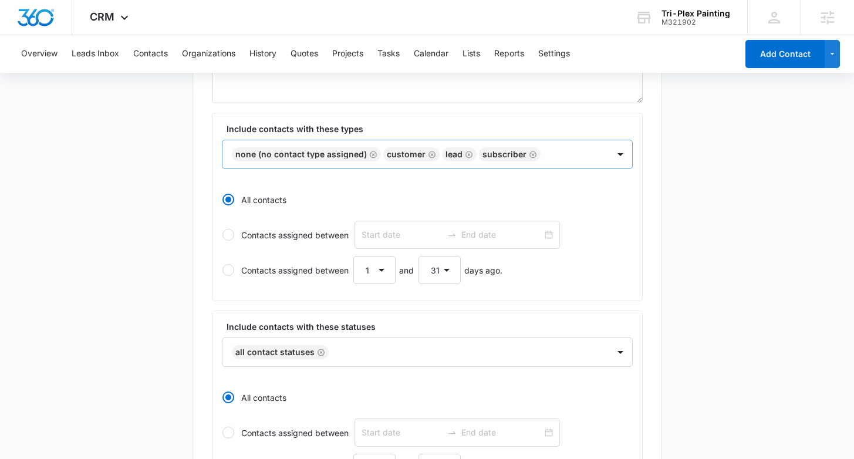
scroll to position [0, 0]
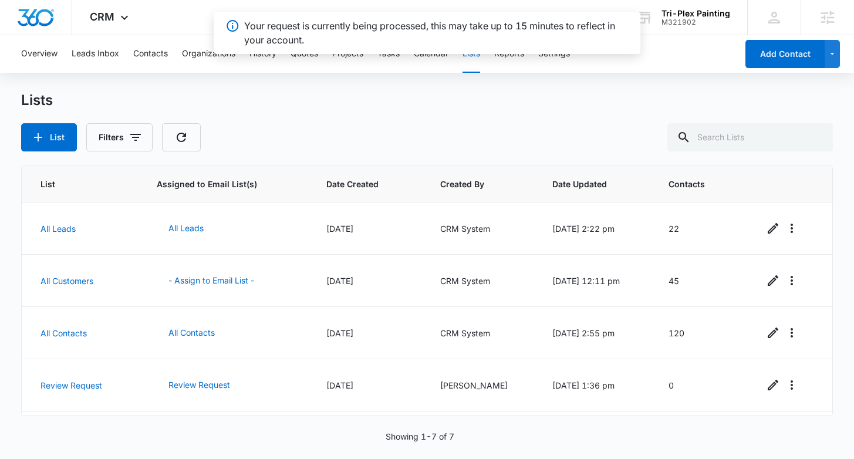
scroll to position [152, 0]
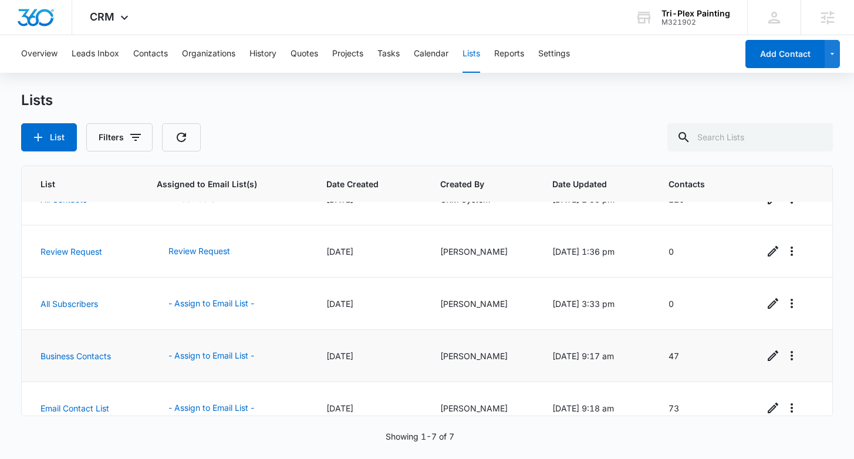
scroll to position [152, 0]
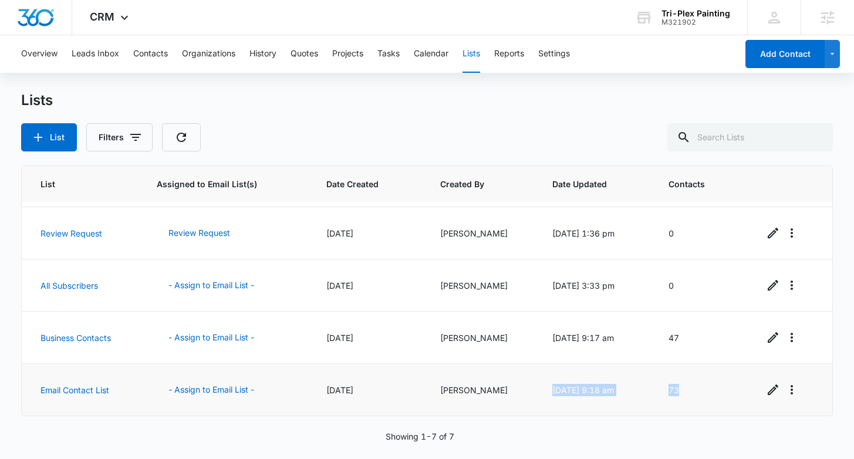
drag, startPoint x: 711, startPoint y: 393, endPoint x: 656, endPoint y: 383, distance: 56.1
click at [656, 383] on tr "Email Contact List - Assign to Email List - 09/15/2025 Joel Green 09/15/2025 @ …" at bounding box center [427, 390] width 810 height 52
click at [660, 383] on td "73" at bounding box center [702, 390] width 95 height 52
click at [220, 387] on button "- Assign to Email List -" at bounding box center [211, 390] width 109 height 28
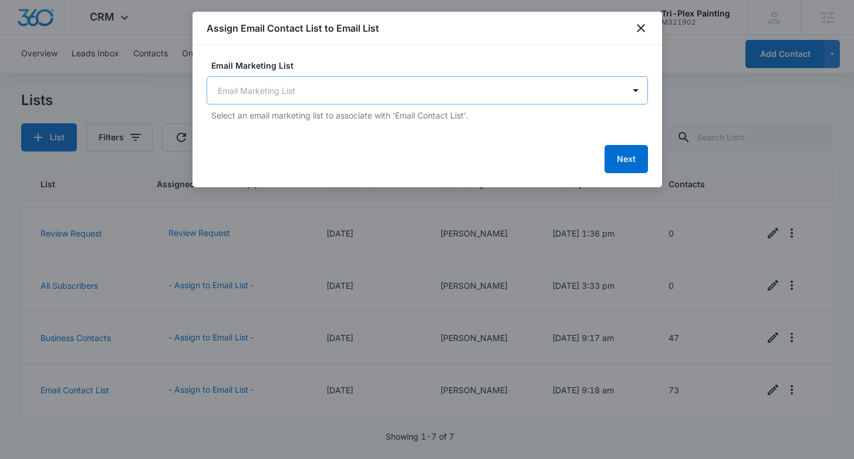
click at [416, 97] on body "CRM Apps Reputation Forms CRM Email Social Payments POS Content Ads Intelligenc…" at bounding box center [427, 229] width 854 height 459
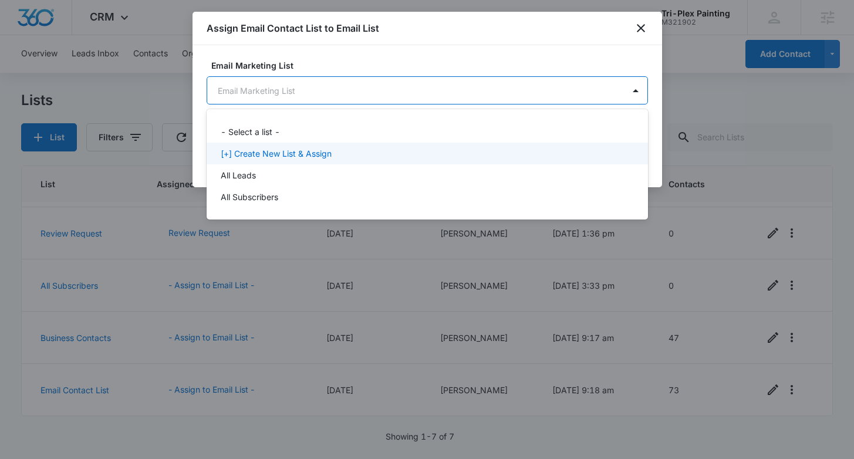
click at [265, 158] on p "[+] Create New List & Assign" at bounding box center [276, 153] width 111 height 12
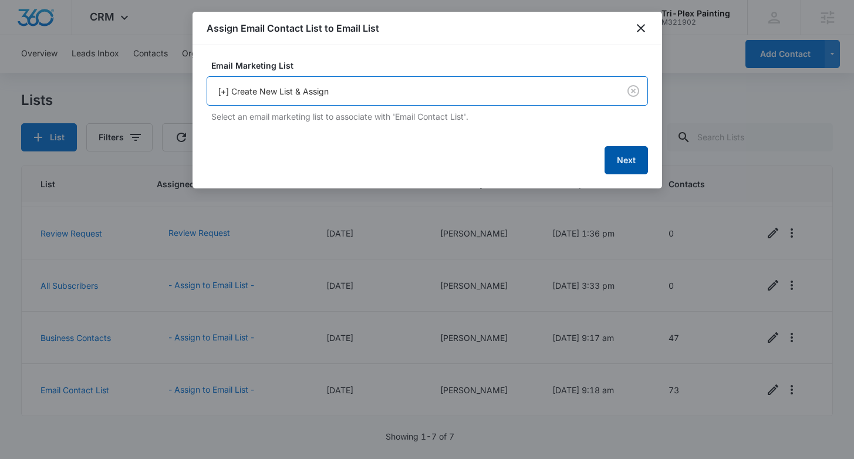
click at [633, 164] on button "Next" at bounding box center [626, 160] width 43 height 28
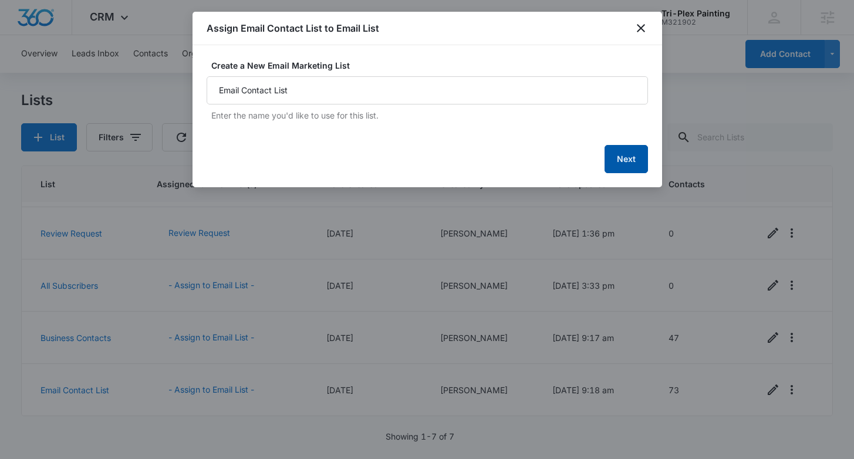
click at [626, 160] on button "Next" at bounding box center [626, 159] width 43 height 28
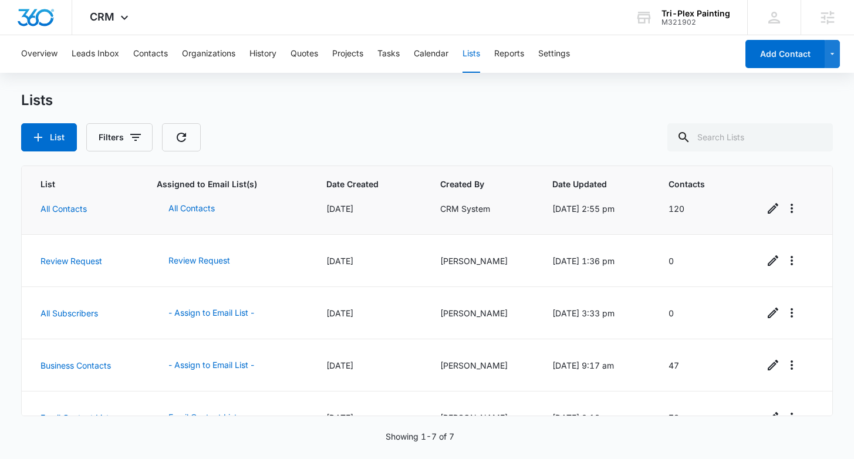
scroll to position [0, 0]
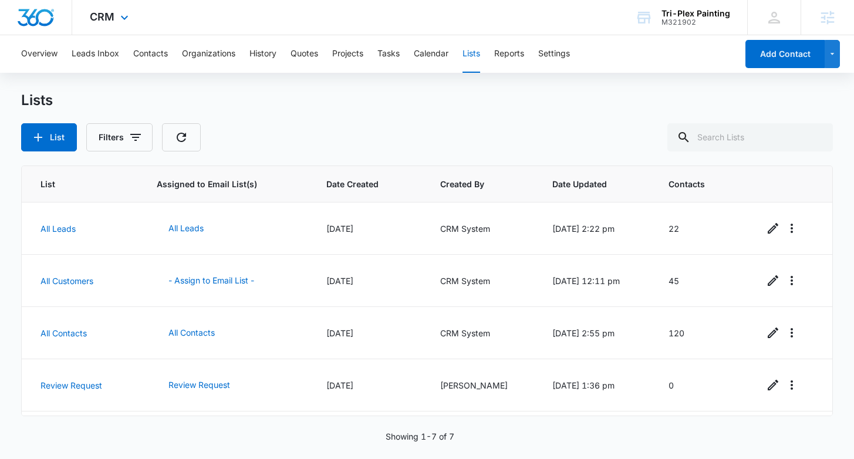
click at [115, 21] on div "CRM Apps Reputation Forms CRM Email Social Payments POS Content Ads Intelligenc…" at bounding box center [110, 17] width 77 height 35
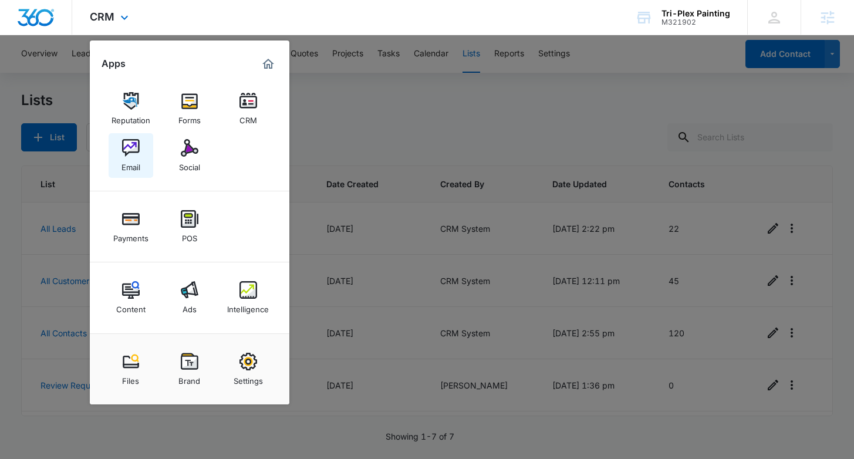
click at [124, 160] on div "Email" at bounding box center [131, 164] width 19 height 15
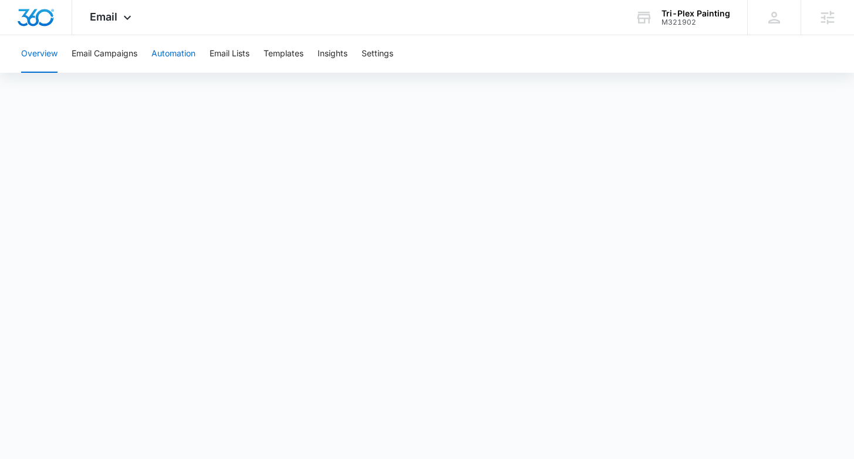
click at [154, 53] on button "Automation" at bounding box center [173, 54] width 44 height 38
click at [695, 14] on div "Tri-Plex Painting" at bounding box center [696, 13] width 69 height 9
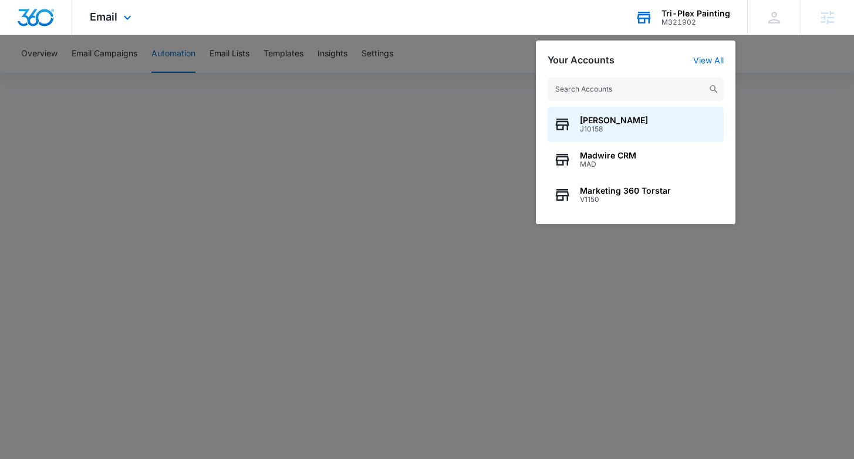
click at [640, 91] on input "text" at bounding box center [636, 88] width 176 height 23
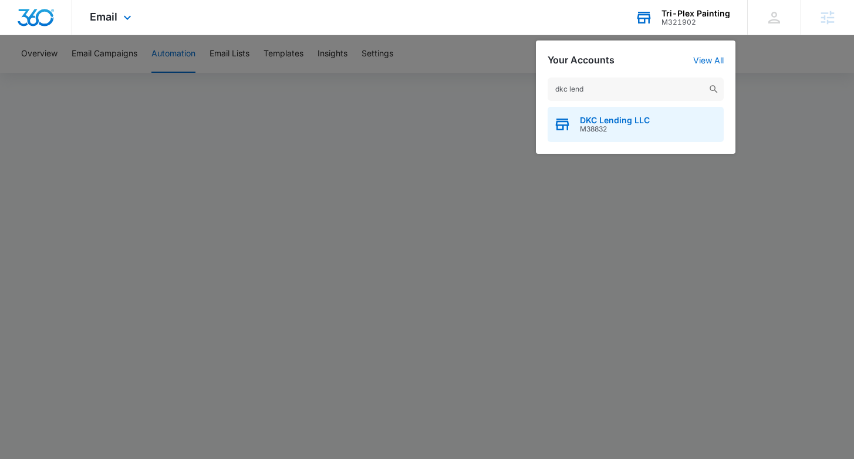
type input "dkc lend"
click at [615, 123] on span "DKC Lending LLC" at bounding box center [615, 120] width 70 height 9
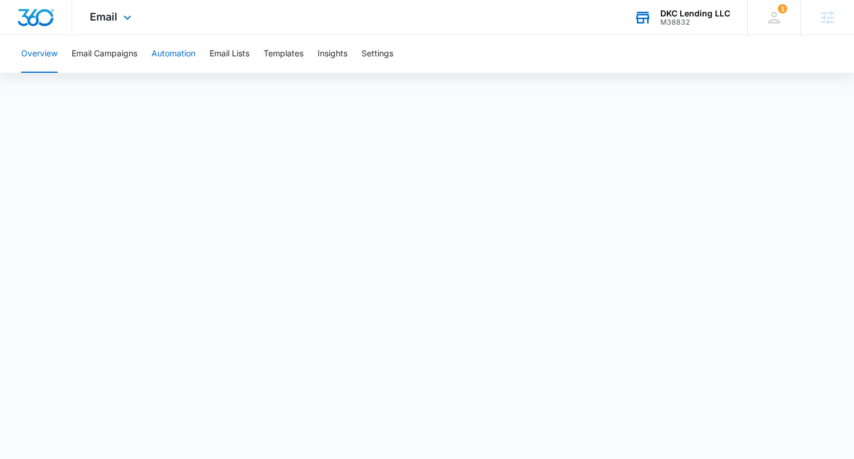
click at [168, 58] on button "Automation" at bounding box center [173, 54] width 44 height 38
click at [662, 20] on div "M38832" at bounding box center [695, 22] width 70 height 8
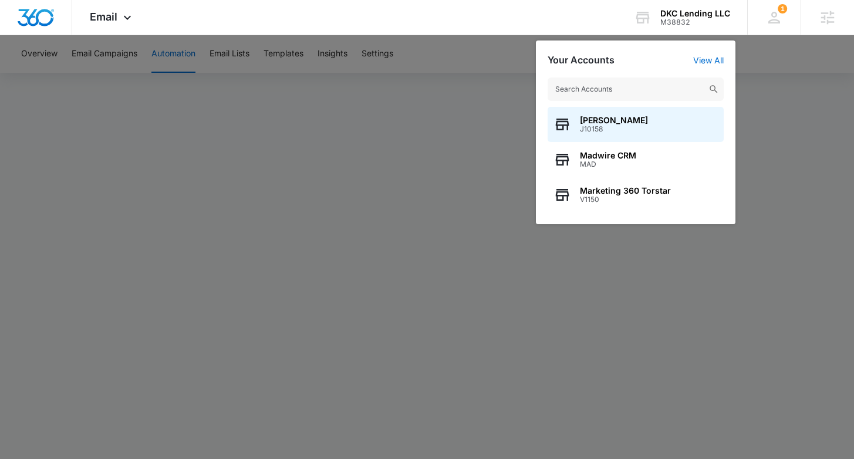
click at [649, 80] on input "text" at bounding box center [636, 88] width 176 height 23
click at [638, 91] on input "text" at bounding box center [636, 88] width 176 height 23
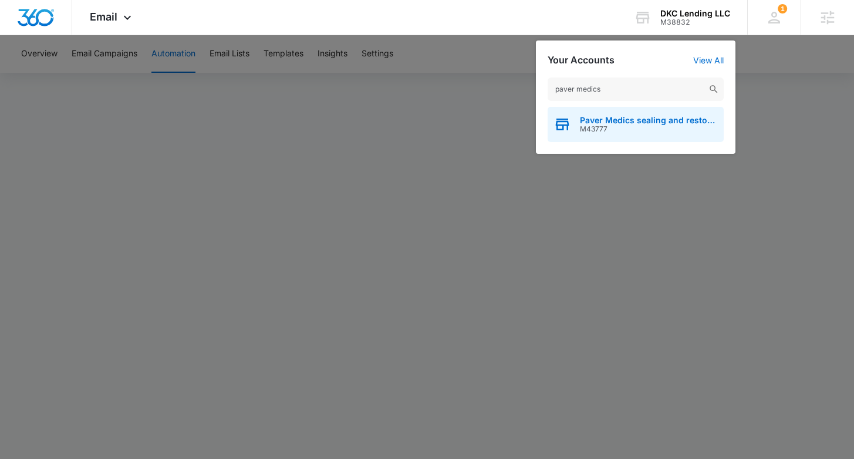
type input "paver medics"
click at [626, 123] on span "Paver Medics sealing and restoration" at bounding box center [649, 120] width 138 height 9
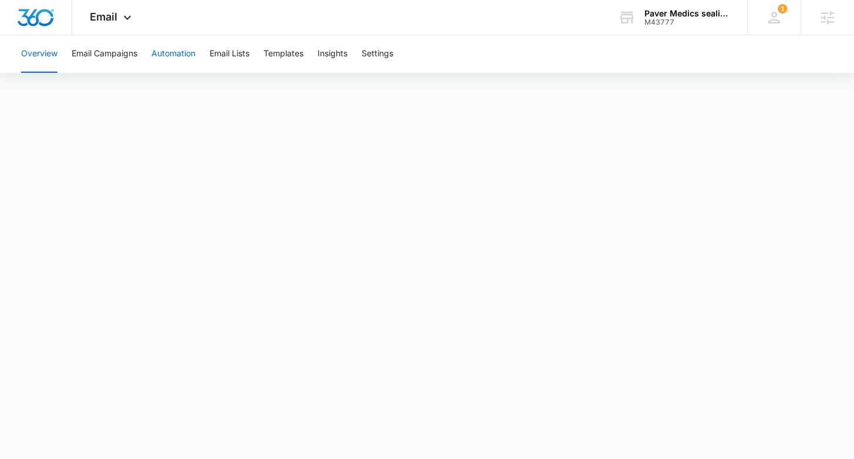
click at [179, 60] on button "Automation" at bounding box center [173, 54] width 44 height 38
click at [112, 20] on span "Email" at bounding box center [104, 17] width 28 height 12
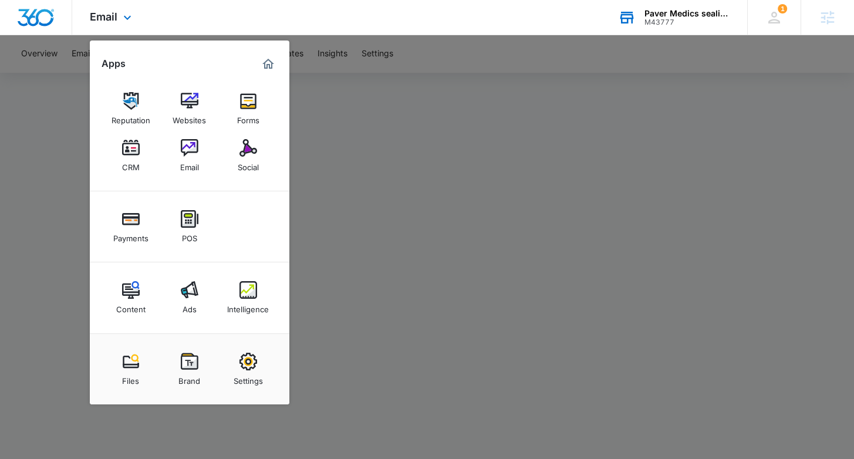
click at [660, 23] on div "M43777" at bounding box center [688, 22] width 86 height 8
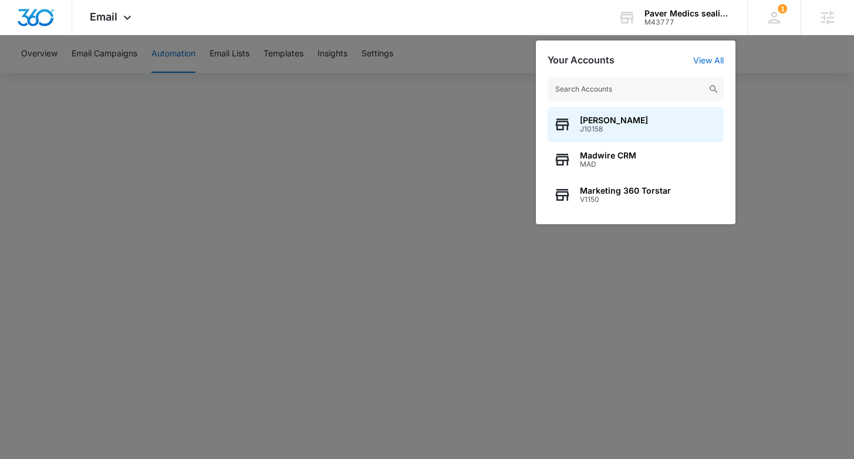
click at [622, 90] on input "text" at bounding box center [636, 88] width 176 height 23
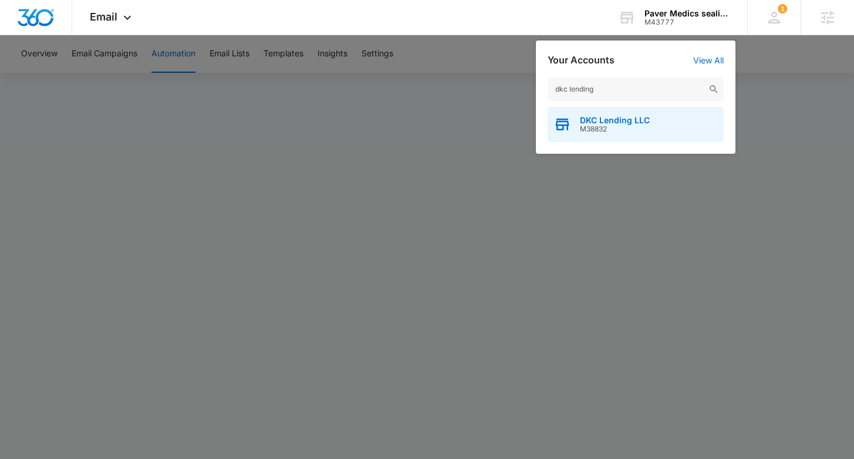
type input "dkc lending"
click at [622, 130] on span "M38832" at bounding box center [615, 129] width 70 height 8
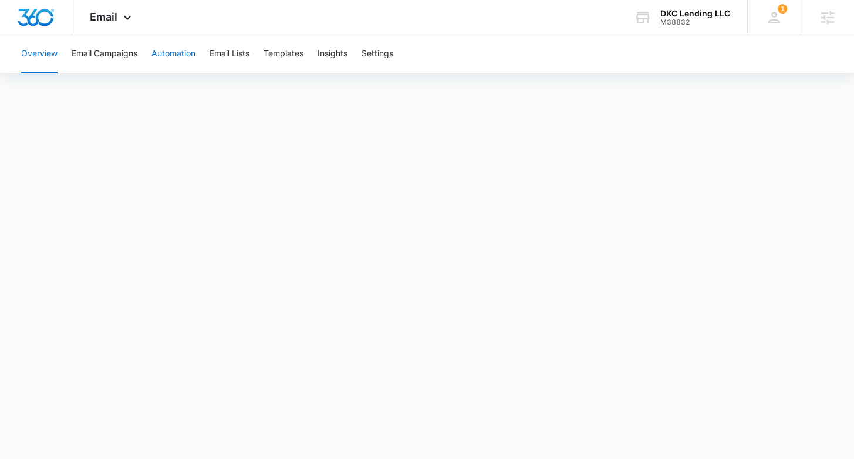
click at [178, 56] on button "Automation" at bounding box center [173, 54] width 44 height 38
click at [124, 54] on button "Email Campaigns" at bounding box center [105, 54] width 66 height 38
click at [682, 14] on div "DKC Lending LLC" at bounding box center [695, 13] width 70 height 9
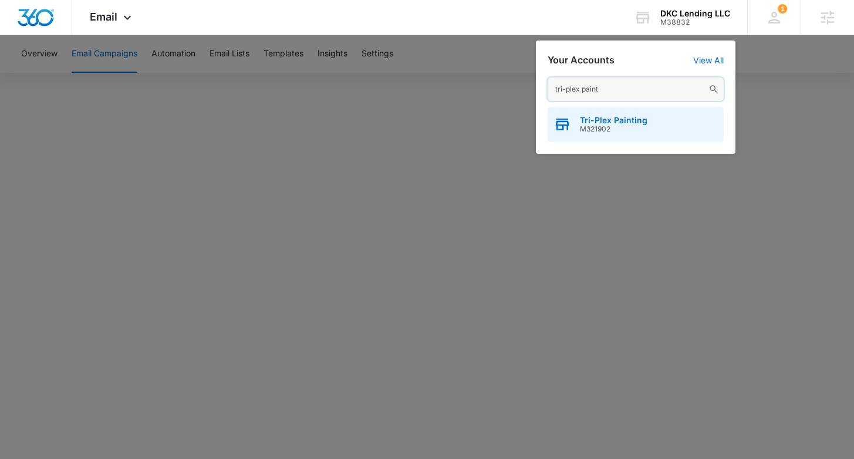
type input "tri-plex paint"
click at [612, 110] on div "Tri-Plex Painting M321902" at bounding box center [636, 124] width 176 height 35
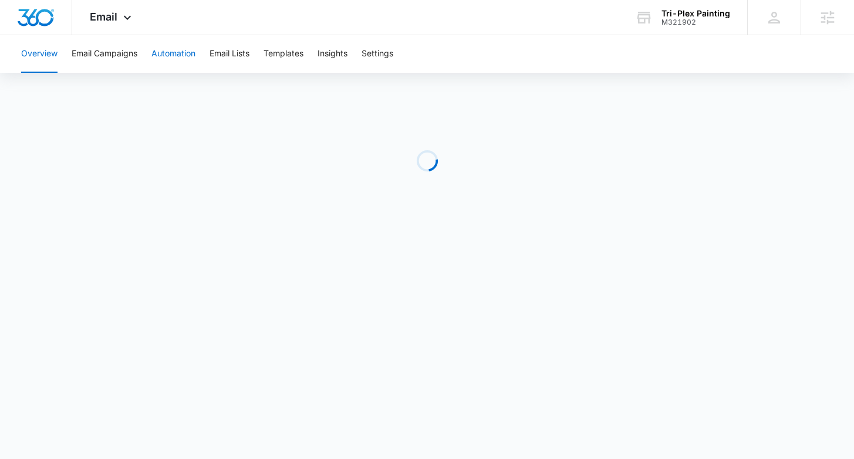
click at [187, 59] on button "Automation" at bounding box center [173, 54] width 44 height 38
click at [112, 15] on span "Email" at bounding box center [104, 17] width 28 height 12
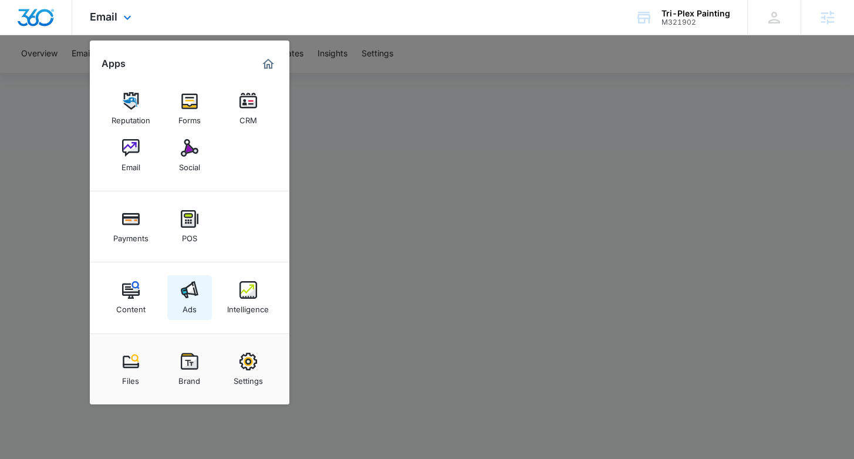
click at [183, 291] on img at bounding box center [190, 290] width 18 height 18
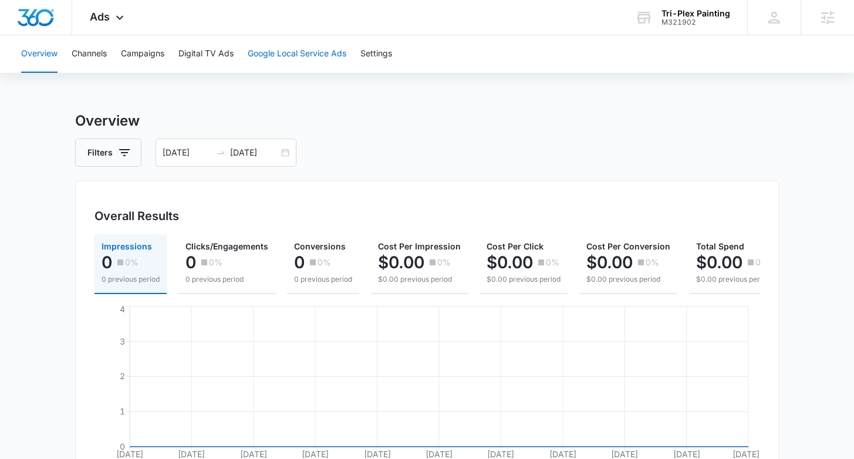
click at [335, 64] on button "Google Local Service Ads" at bounding box center [297, 54] width 99 height 38
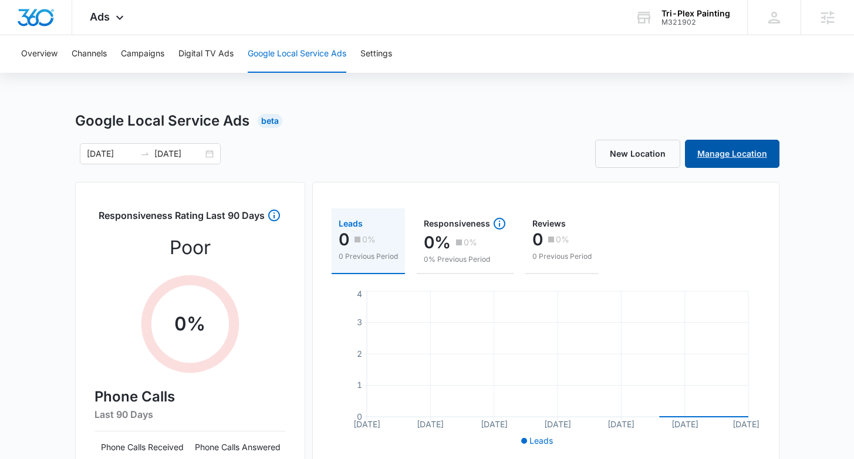
click at [748, 156] on link "Manage Location" at bounding box center [732, 154] width 95 height 28
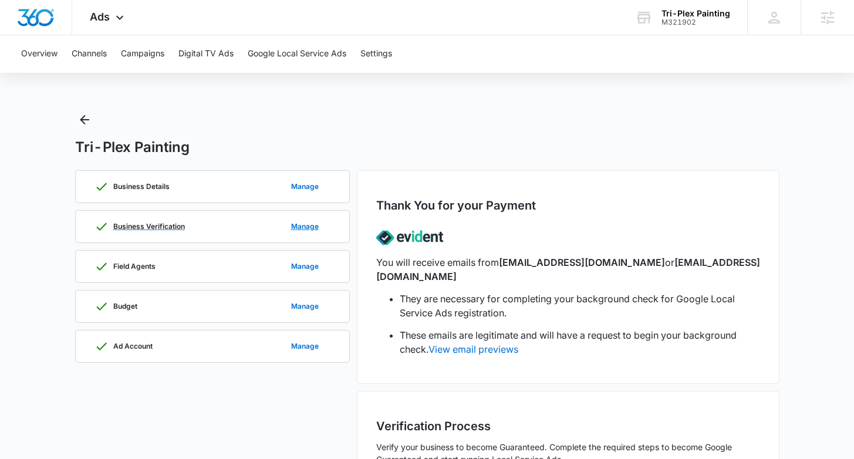
click at [191, 234] on div "Business Verification Manage" at bounding box center [213, 227] width 236 height 32
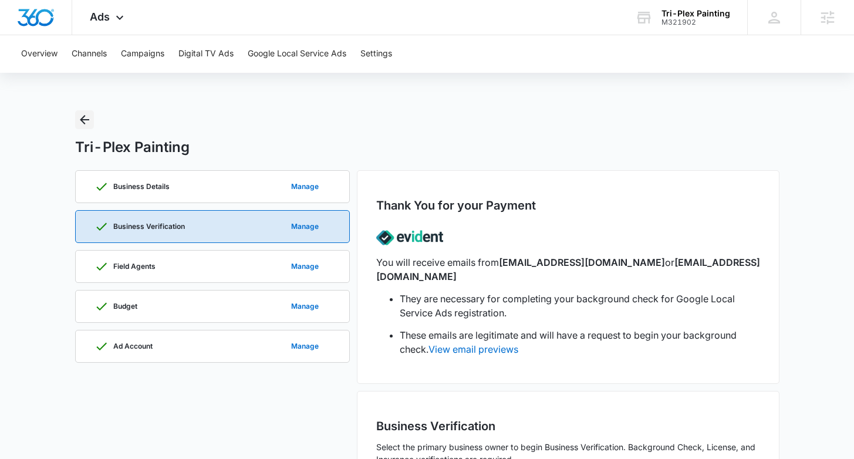
click at [83, 124] on icon "Back" at bounding box center [84, 120] width 14 height 14
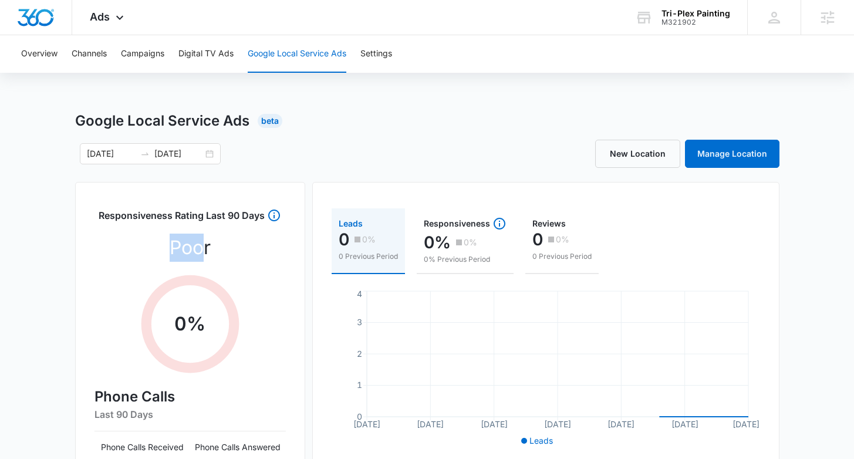
drag, startPoint x: 205, startPoint y: 255, endPoint x: 119, endPoint y: 251, distance: 86.4
click at [119, 251] on div "Responsiveness Rating Last 90 Days Poor 0 % Phone Calls Last 90 Days Phone Call…" at bounding box center [190, 345] width 191 height 274
click at [213, 250] on div "Responsiveness Rating Last 90 Days Poor 0 % Phone Calls Last 90 Days Phone Call…" at bounding box center [190, 345] width 191 height 274
click at [140, 62] on button "Campaigns" at bounding box center [142, 54] width 43 height 38
